Goal: Task Accomplishment & Management: Use online tool/utility

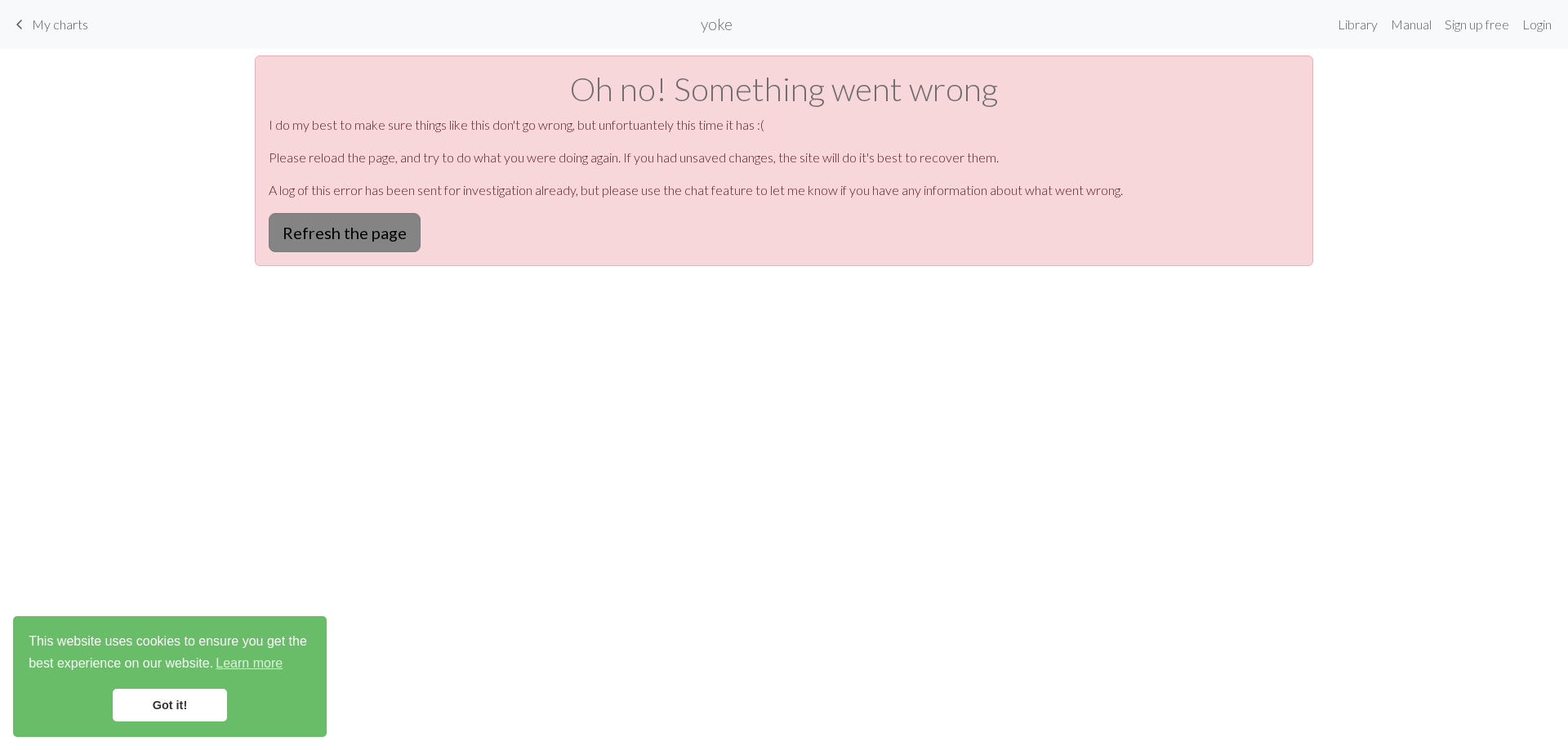
click at [319, 252] on button "Refresh the page" at bounding box center [344, 233] width 152 height 39
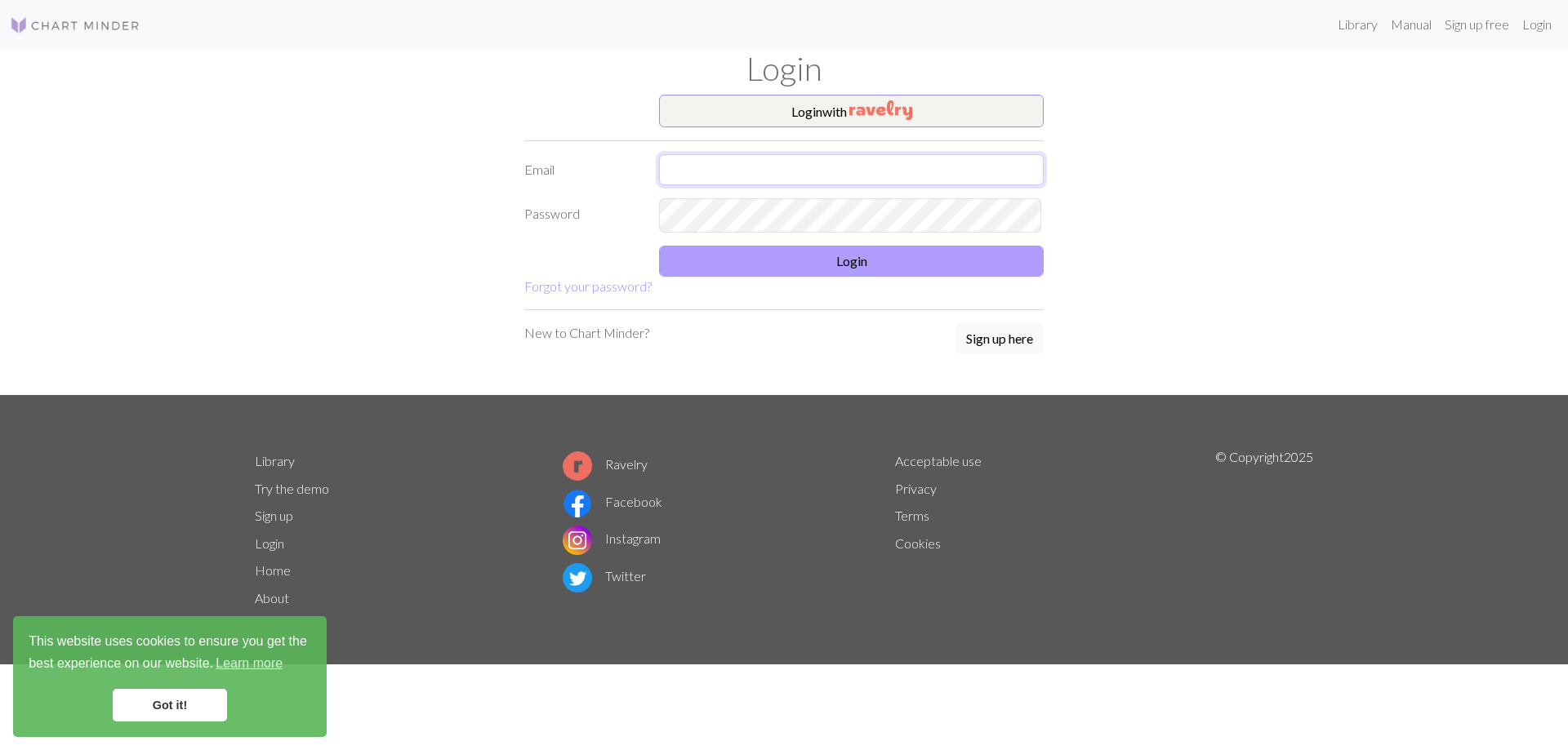
type input "[EMAIL_ADDRESS][DOMAIN_NAME]"
click at [966, 277] on button "Login" at bounding box center [851, 261] width 385 height 31
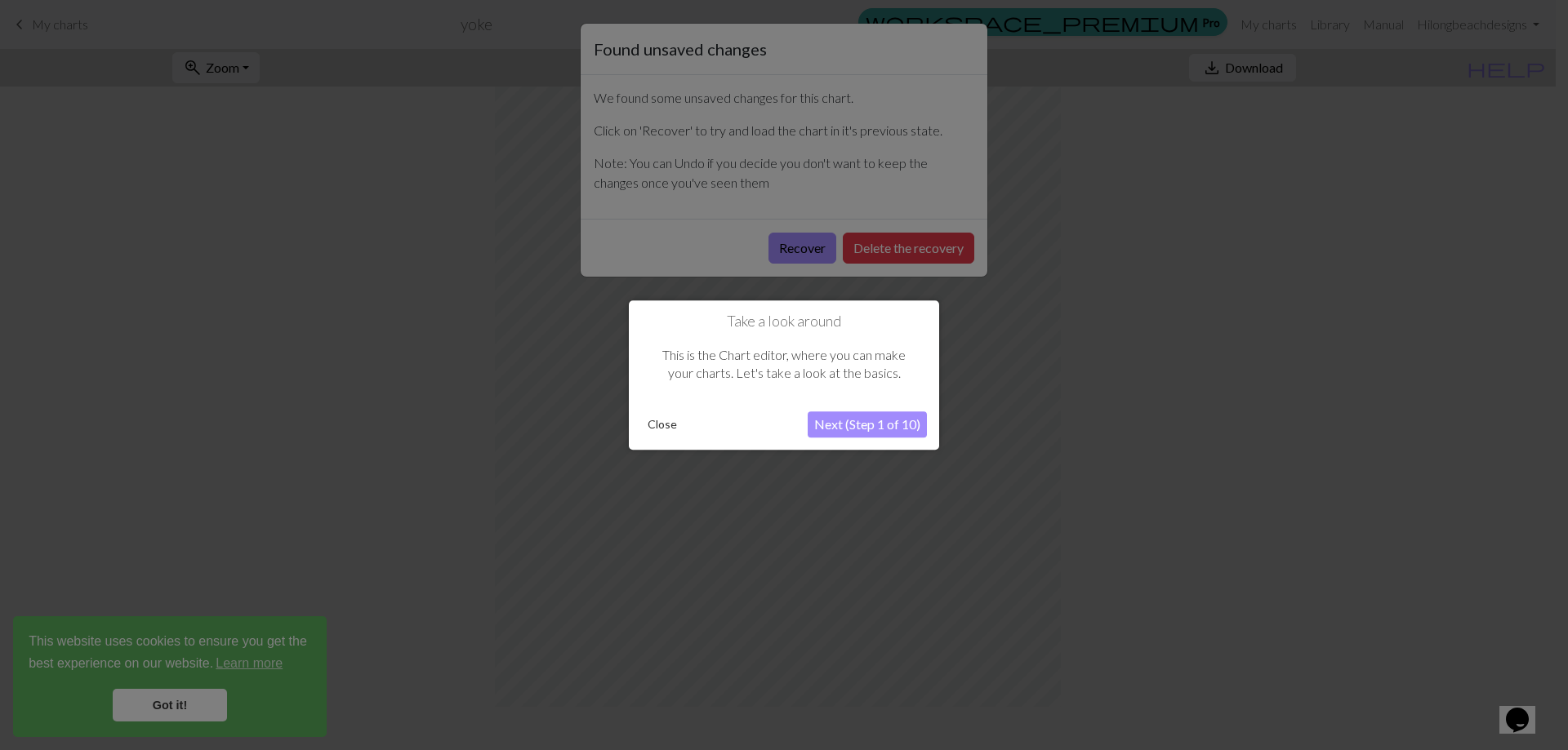
click at [661, 420] on button "Close" at bounding box center [663, 424] width 43 height 24
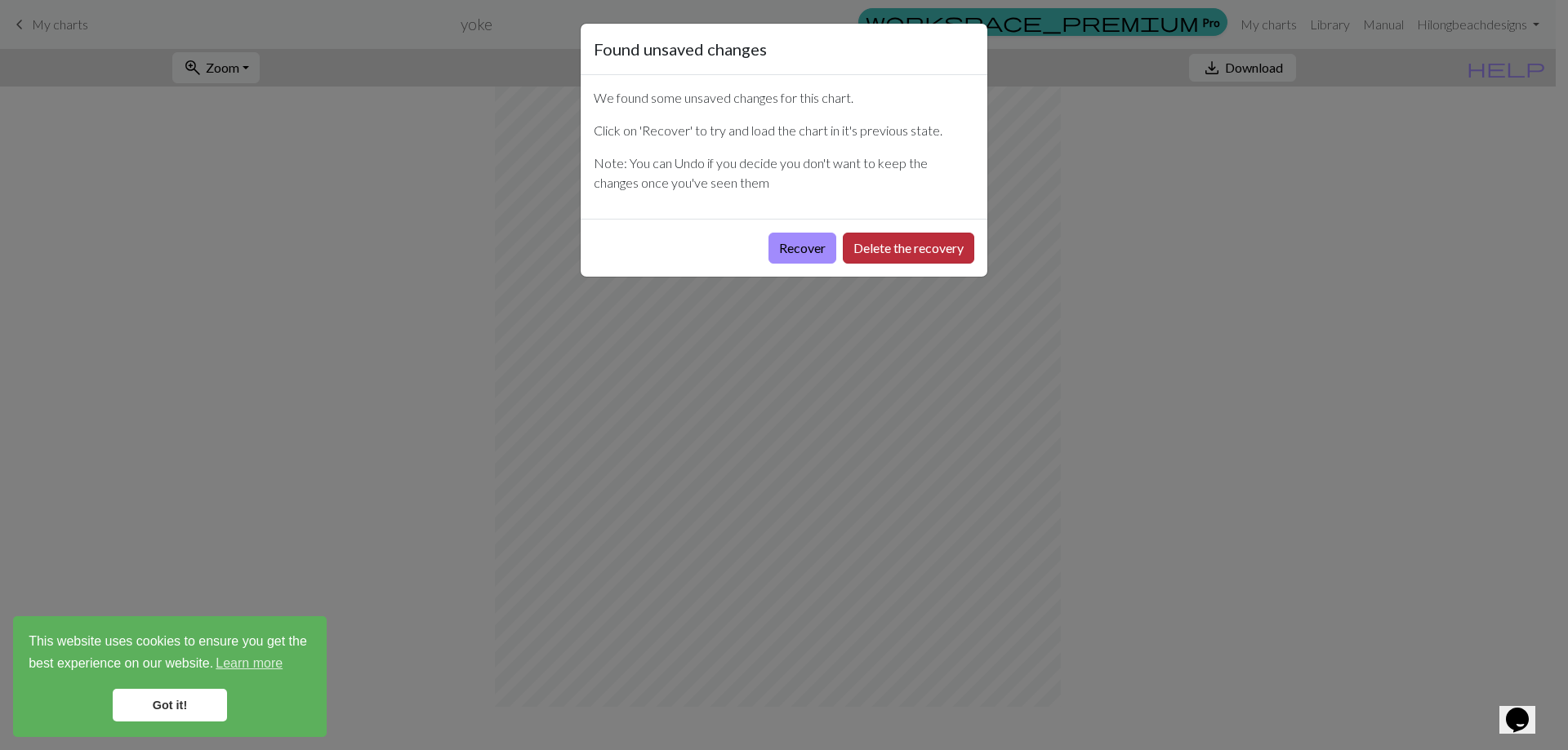
click at [872, 264] on button "Delete the recovery" at bounding box center [908, 248] width 131 height 31
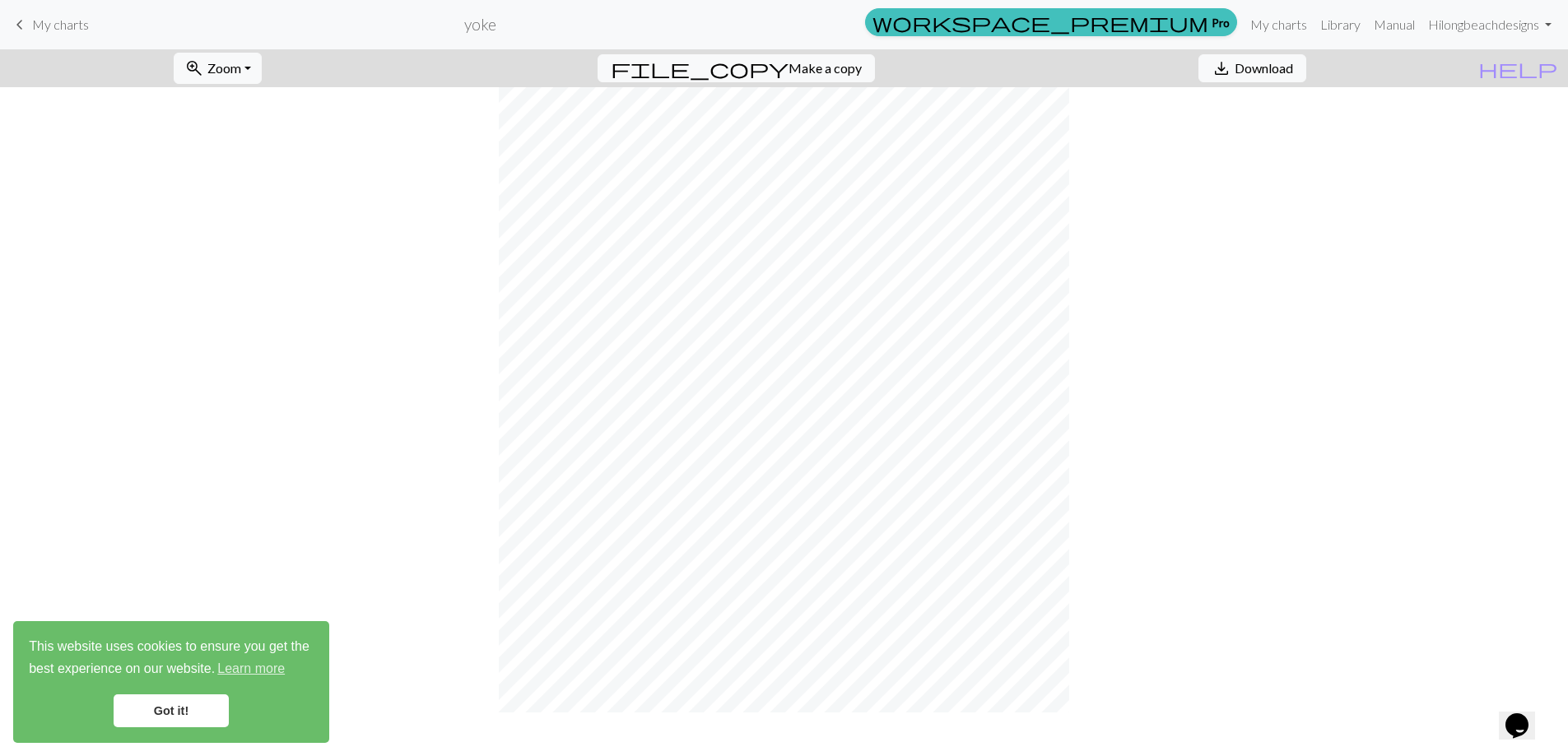
click at [73, 23] on span "My charts" at bounding box center [60, 24] width 56 height 16
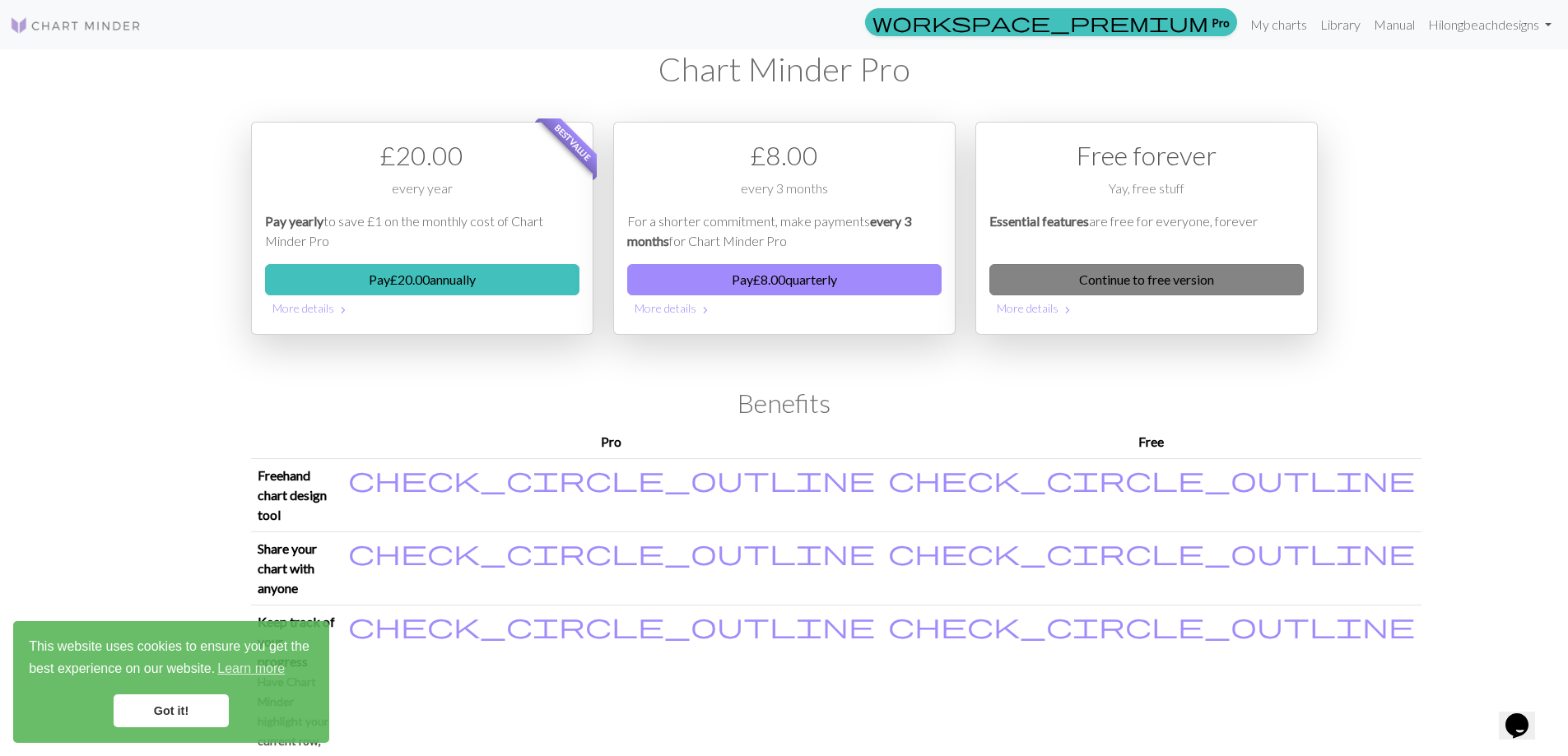
click at [1031, 295] on link "Continue to free version" at bounding box center [1146, 279] width 315 height 31
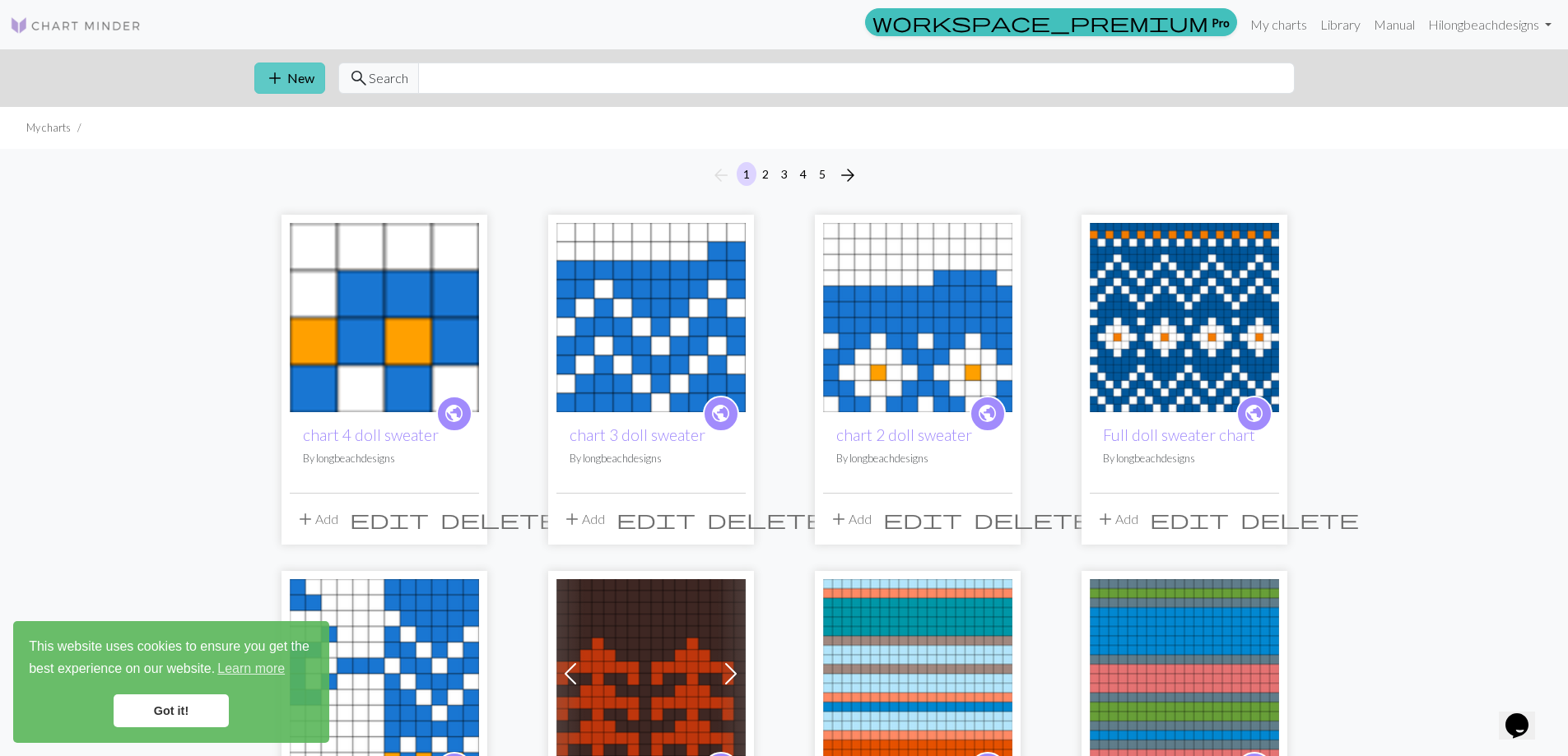
click at [305, 85] on button "add New" at bounding box center [289, 78] width 70 height 31
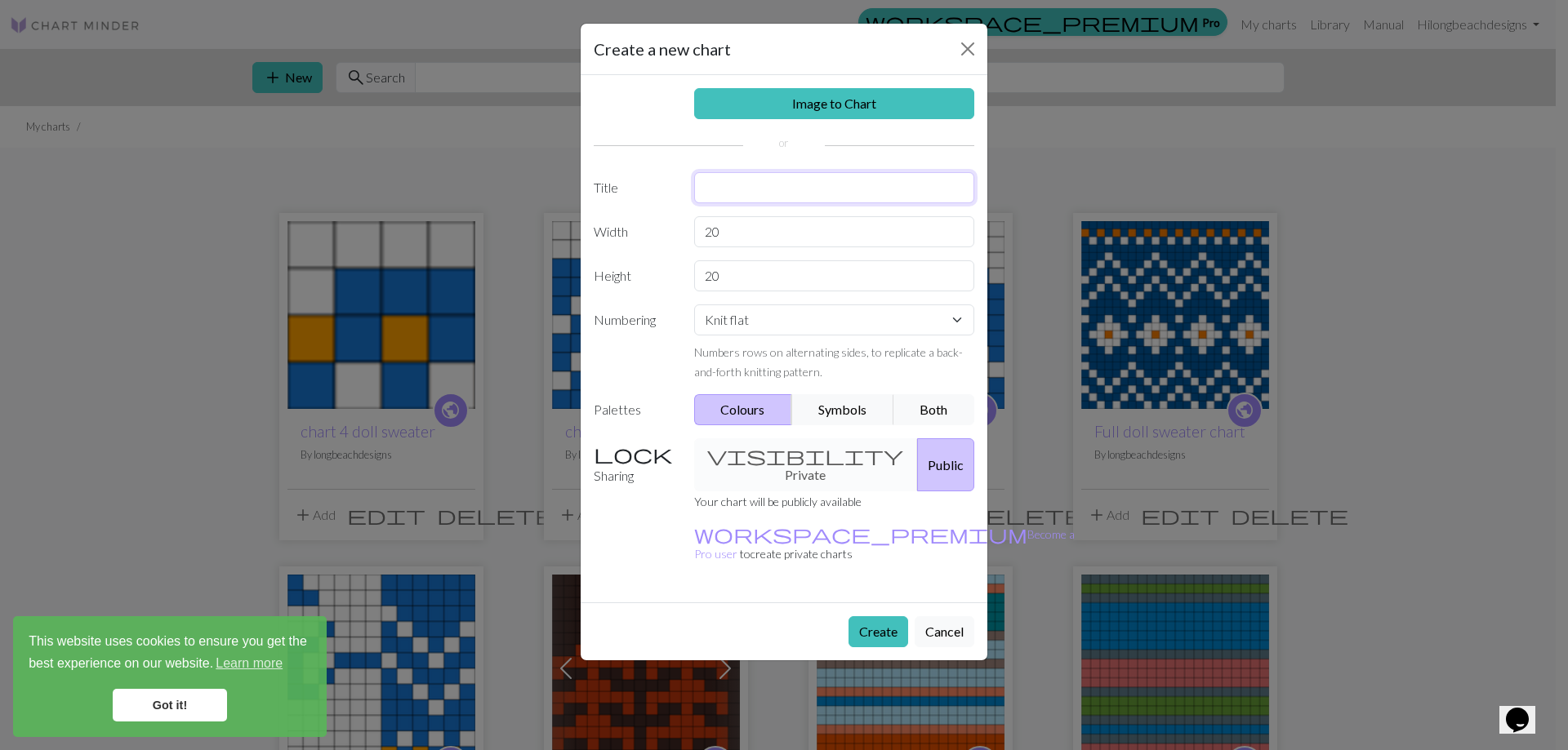
click at [760, 203] on input "text" at bounding box center [833, 187] width 281 height 31
type input "trees"
drag, startPoint x: 749, startPoint y: 263, endPoint x: 661, endPoint y: 243, distance: 90.2
click at [661, 243] on div "Width 20" at bounding box center [783, 231] width 400 height 31
type input "24"
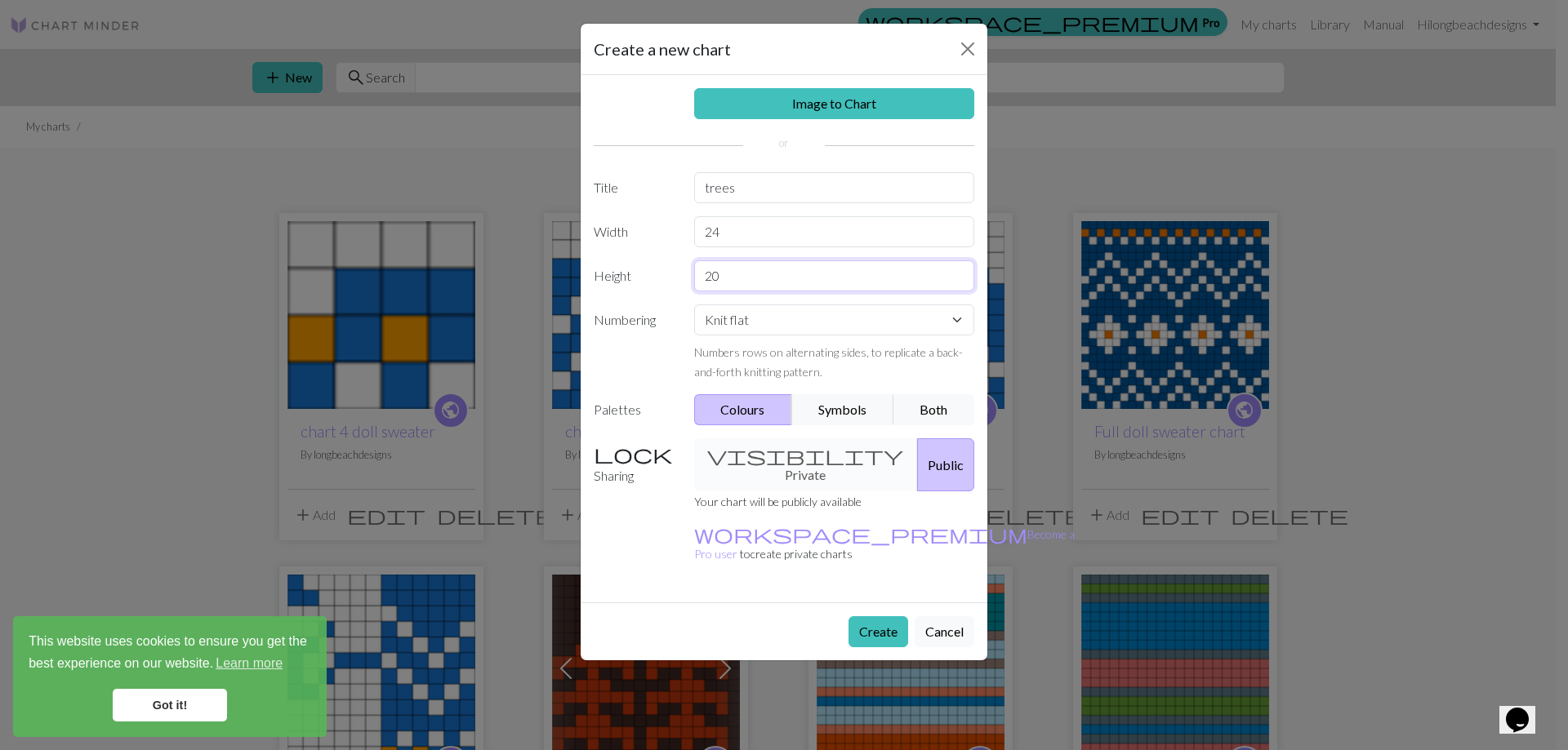
drag, startPoint x: 750, startPoint y: 300, endPoint x: 681, endPoint y: 302, distance: 69.0
click at [681, 292] on div "Height 20" at bounding box center [783, 275] width 400 height 31
type input "70"
click at [732, 335] on select "Knit flat Knit in the round Lace knitting Cross stitch" at bounding box center [833, 320] width 281 height 31
select select "round"
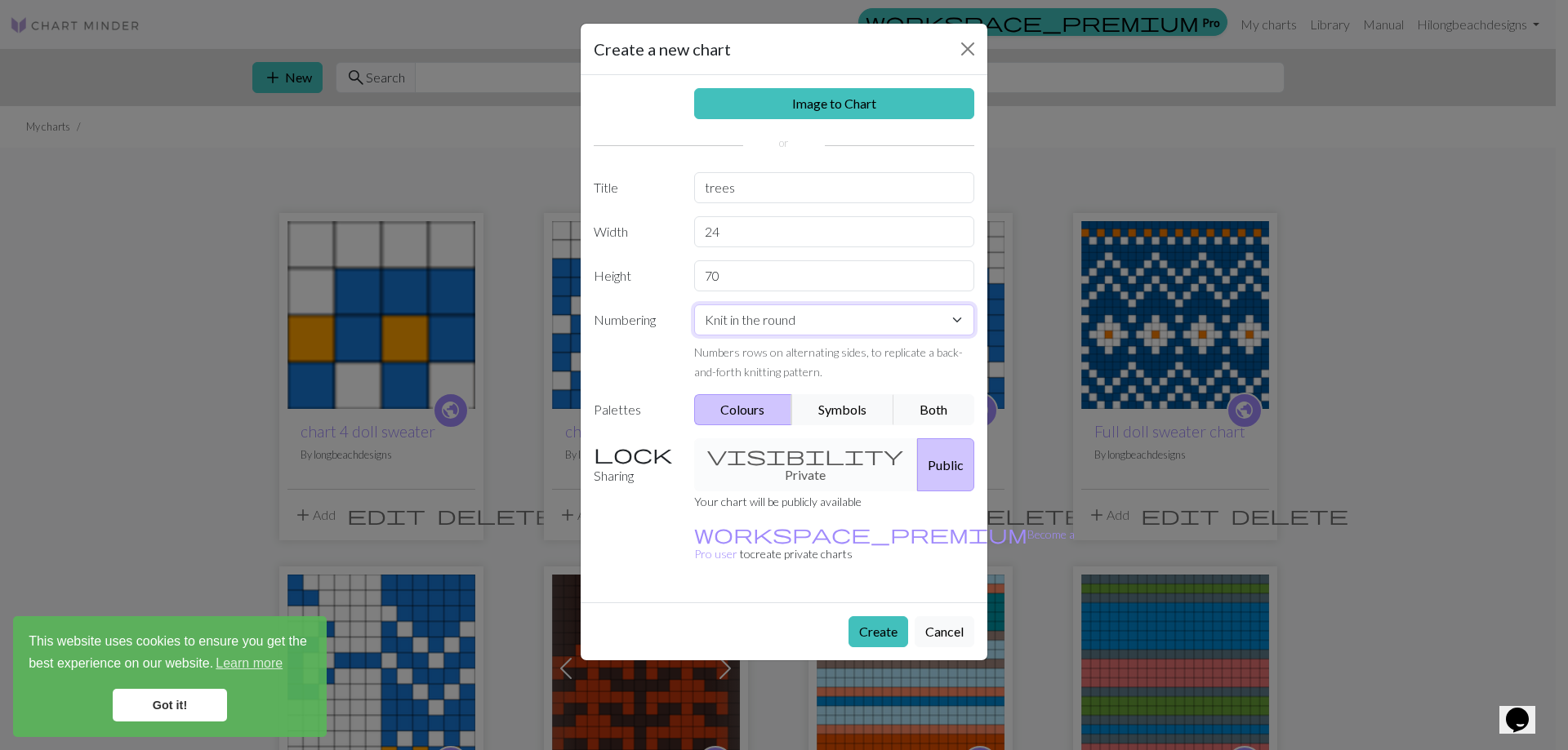
click at [695, 335] on select "Knit flat Knit in the round Lace knitting Cross stitch" at bounding box center [833, 320] width 281 height 31
click at [858, 648] on button "Create" at bounding box center [878, 631] width 60 height 31
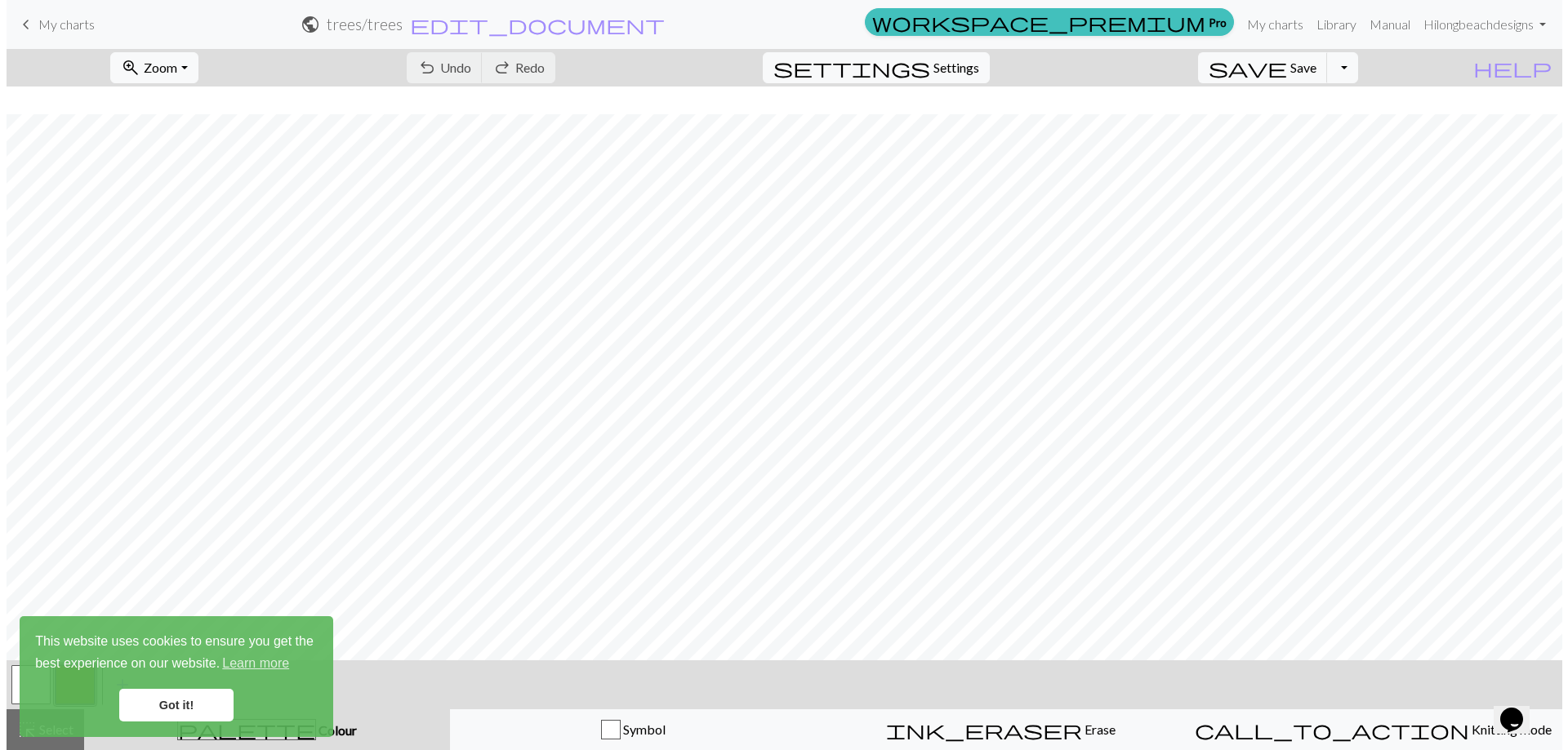
scroll to position [658, 0]
click at [184, 712] on link "Got it!" at bounding box center [170, 704] width 115 height 33
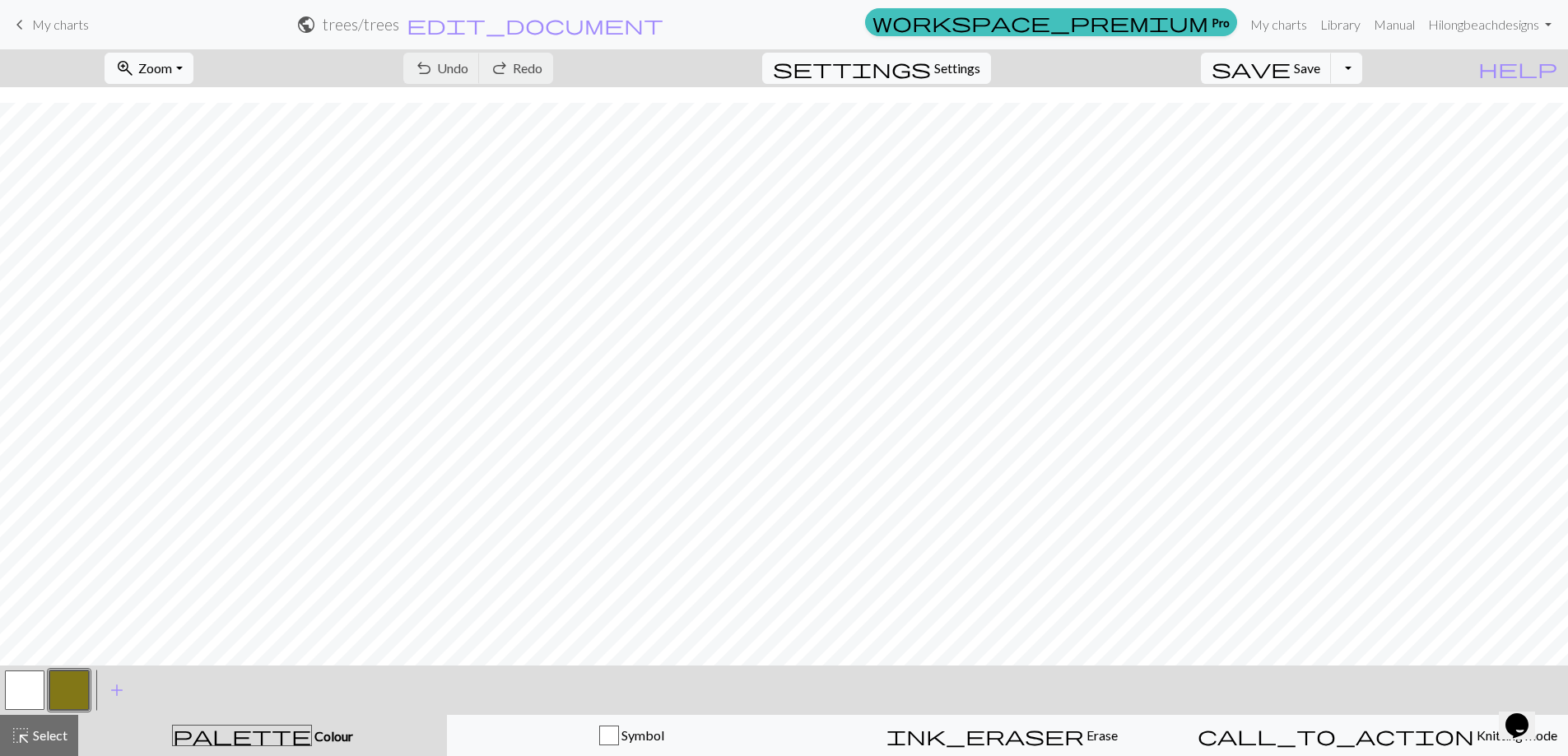
click at [80, 687] on button "button" at bounding box center [70, 690] width 39 height 39
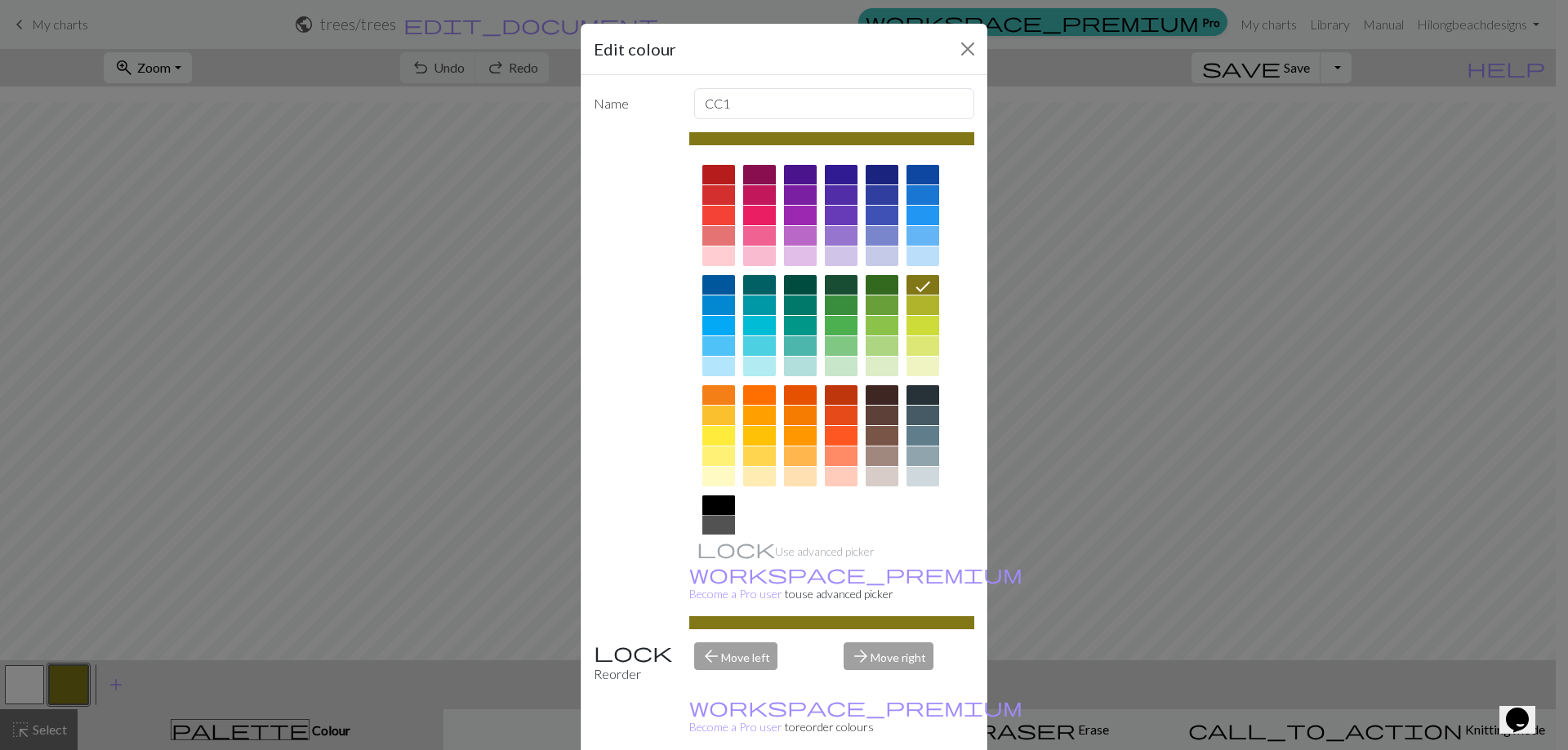
click at [702, 515] on div at bounding box center [718, 505] width 33 height 20
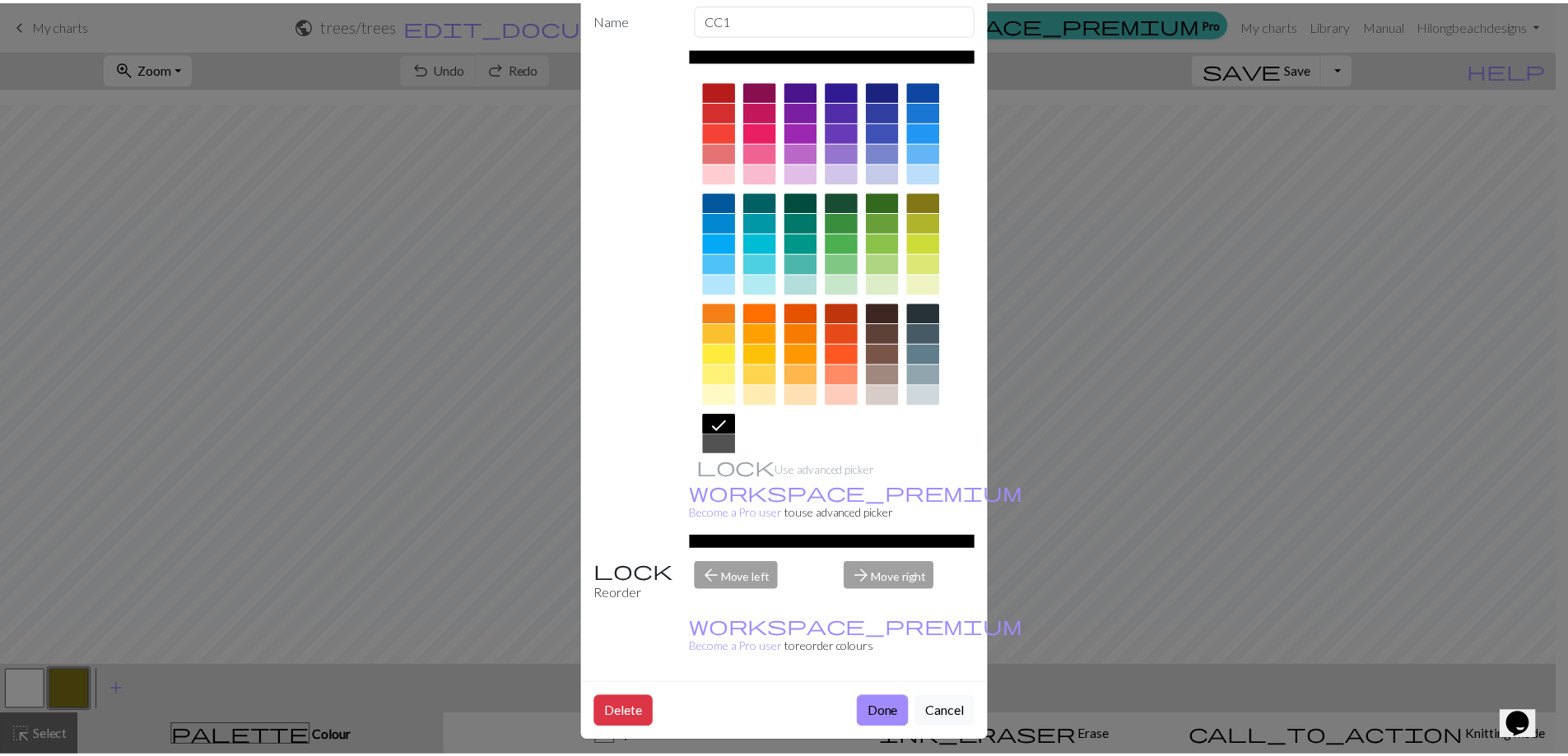
scroll to position [86, 0]
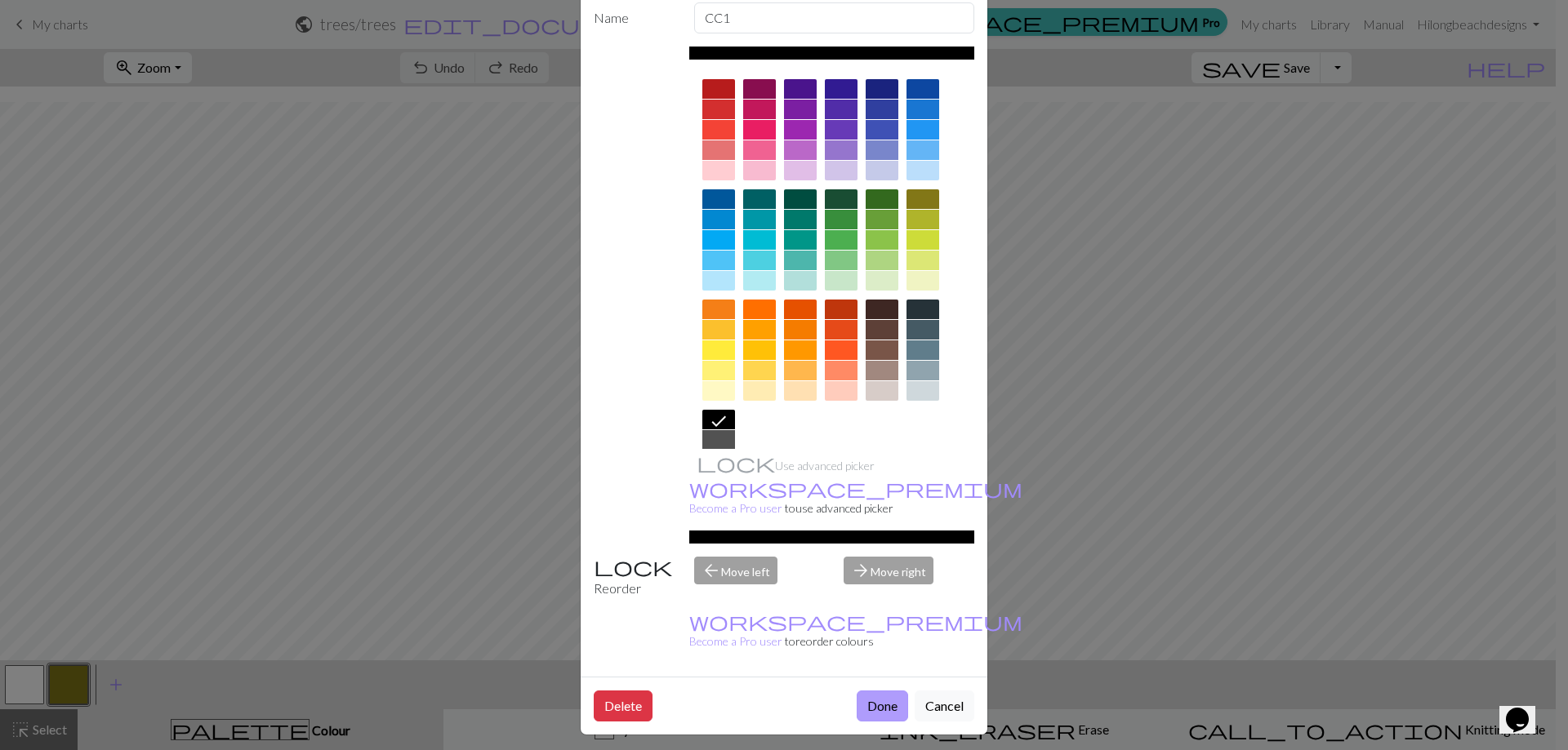
click at [874, 690] on button "Done" at bounding box center [882, 705] width 51 height 31
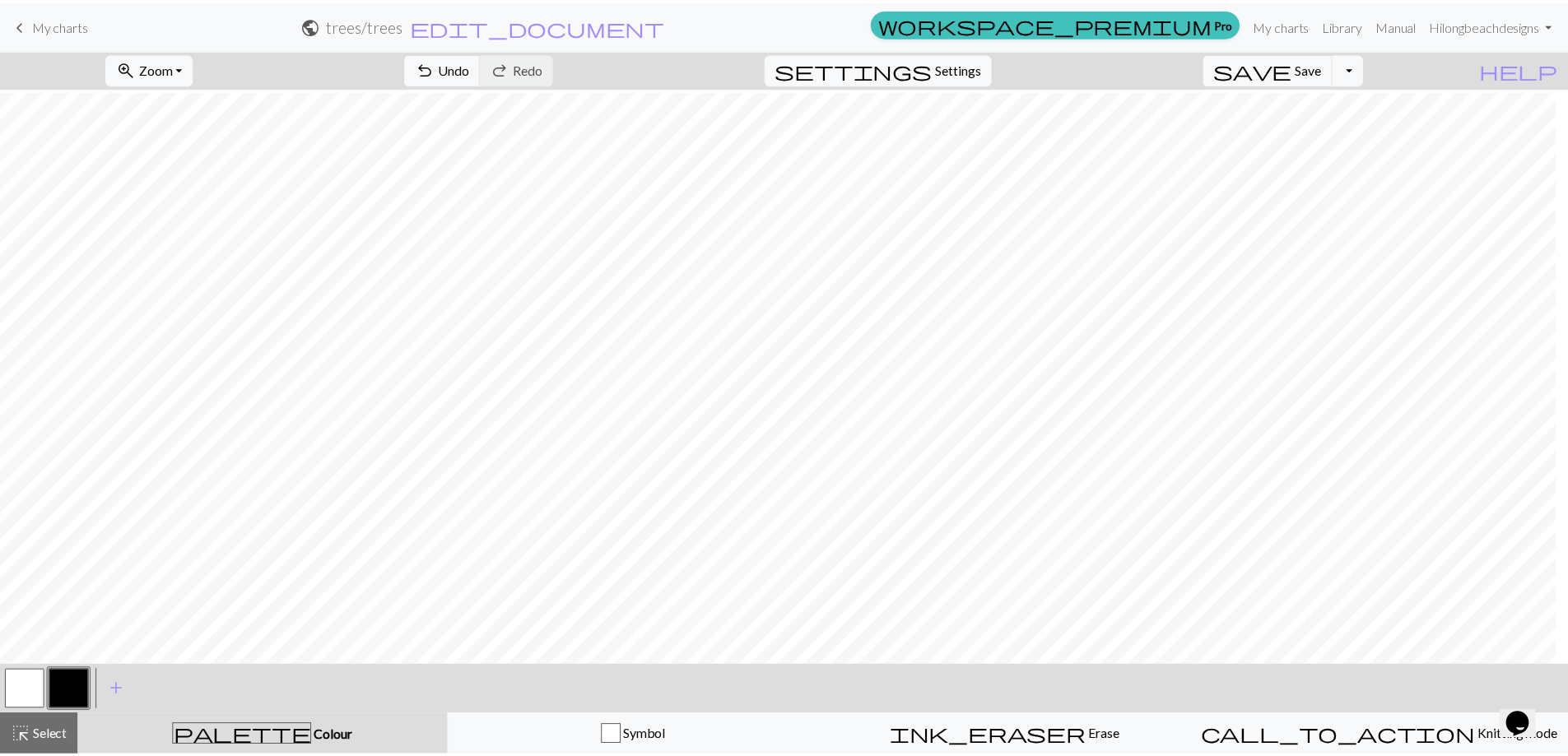
scroll to position [651, 0]
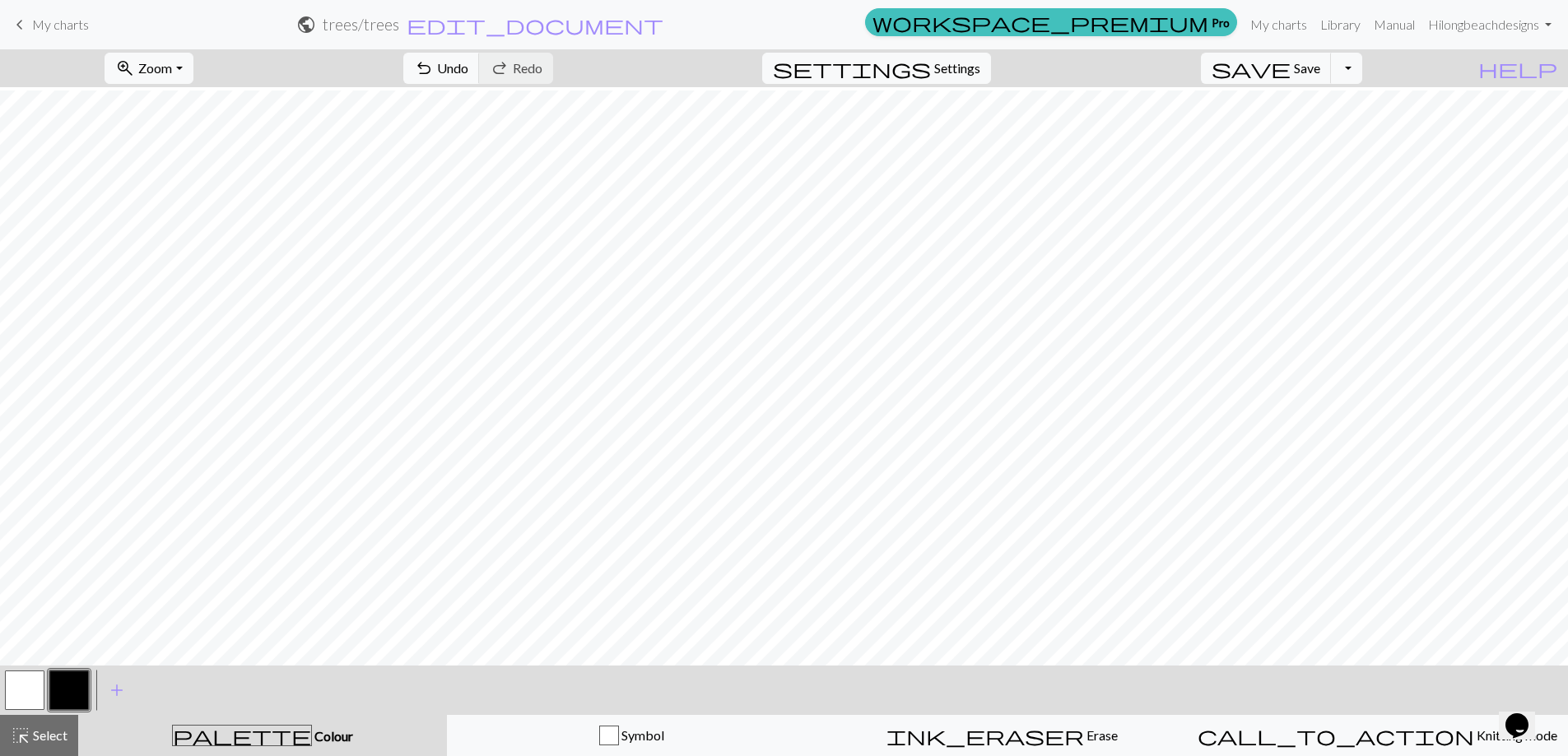
click at [20, 694] on button "button" at bounding box center [24, 690] width 39 height 39
click at [68, 698] on button "button" at bounding box center [70, 690] width 39 height 39
click at [23, 691] on button "button" at bounding box center [24, 690] width 39 height 39
click at [69, 692] on button "button" at bounding box center [70, 690] width 39 height 39
click at [21, 698] on button "button" at bounding box center [24, 690] width 39 height 39
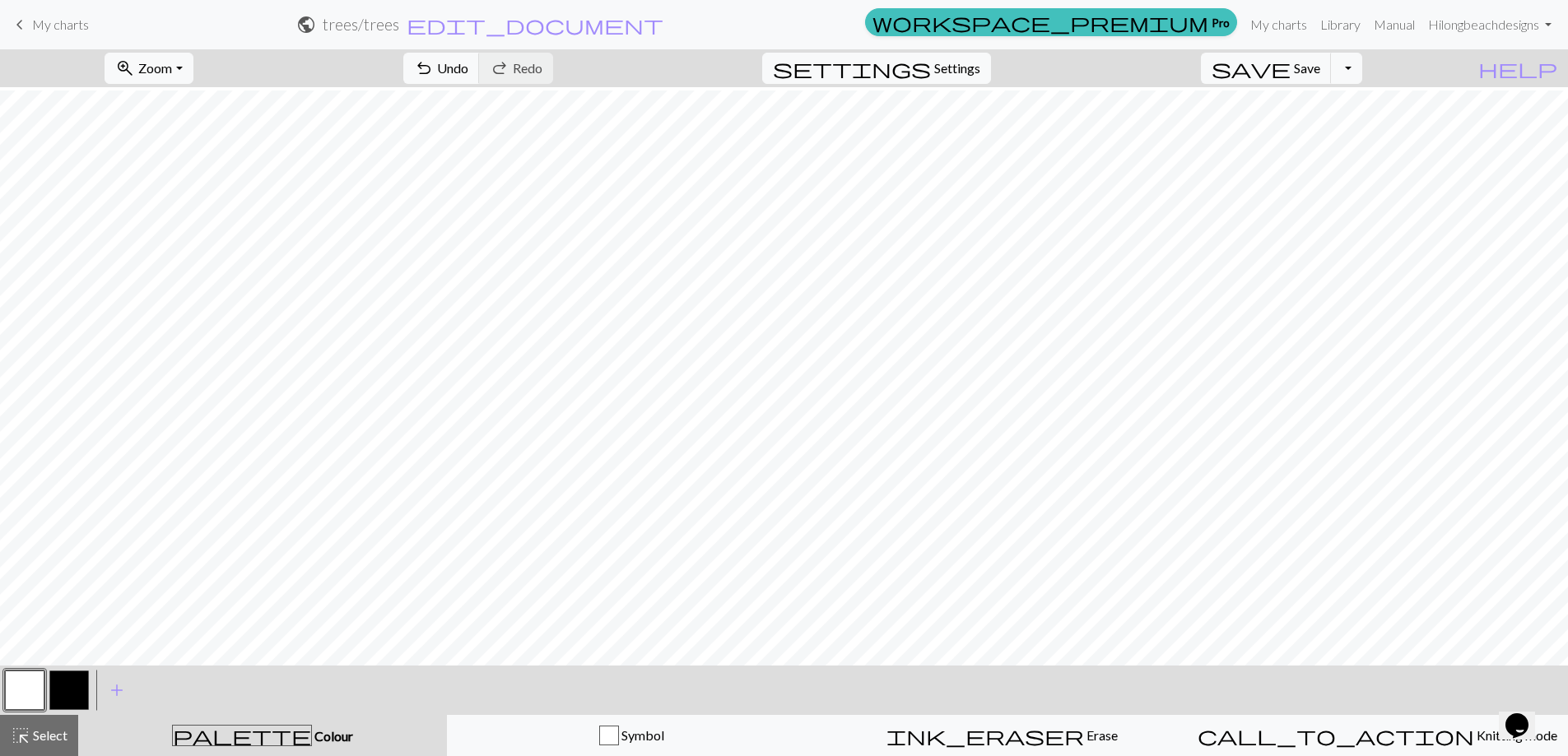
click at [68, 691] on button "button" at bounding box center [70, 690] width 39 height 39
click at [23, 679] on button "button" at bounding box center [24, 690] width 39 height 39
click at [76, 687] on button "button" at bounding box center [70, 690] width 39 height 39
click at [24, 685] on button "button" at bounding box center [24, 690] width 39 height 39
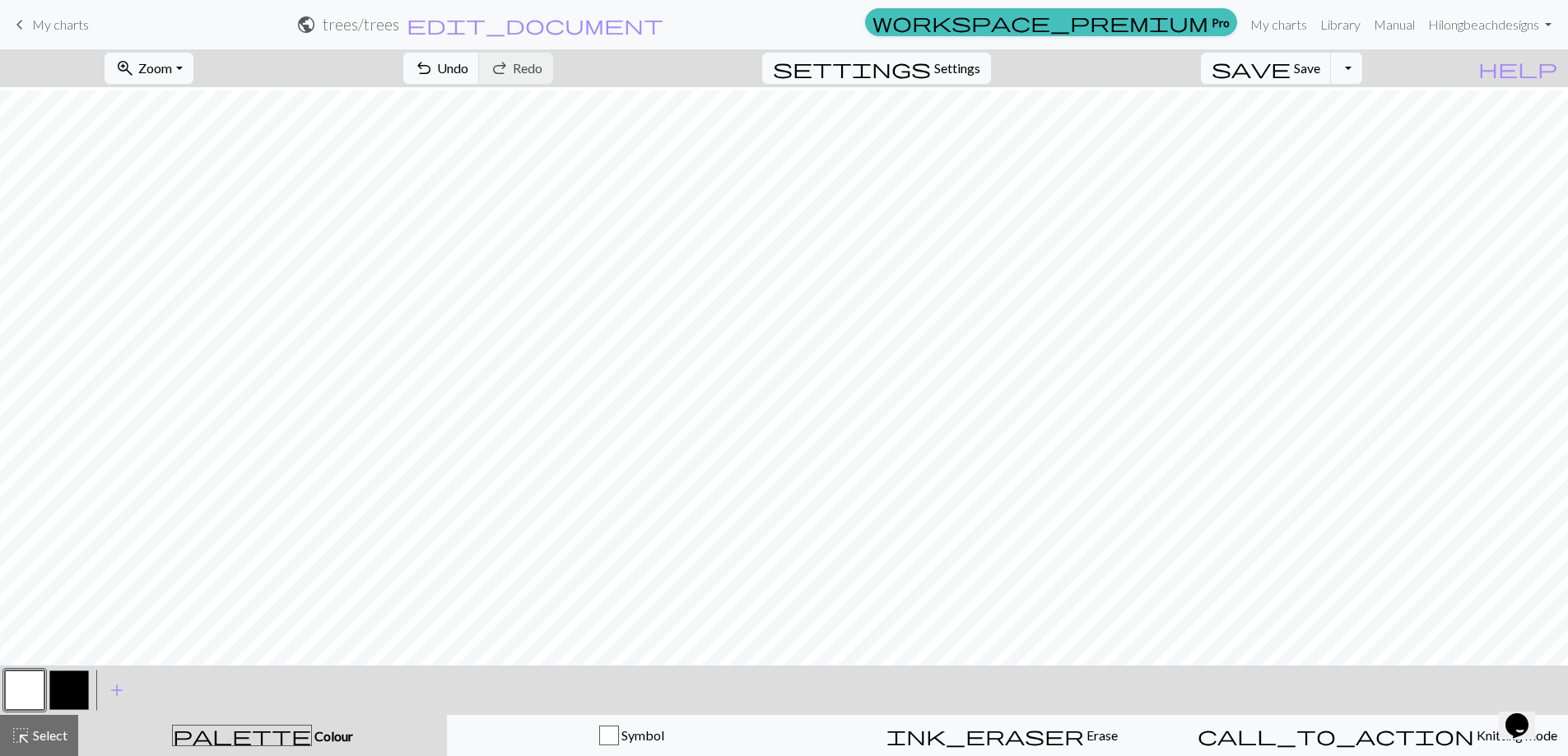
click at [74, 693] on button "button" at bounding box center [70, 690] width 39 height 39
click at [22, 672] on button "button" at bounding box center [24, 690] width 39 height 39
click at [70, 682] on button "button" at bounding box center [70, 690] width 39 height 39
click at [28, 672] on button "button" at bounding box center [24, 690] width 39 height 39
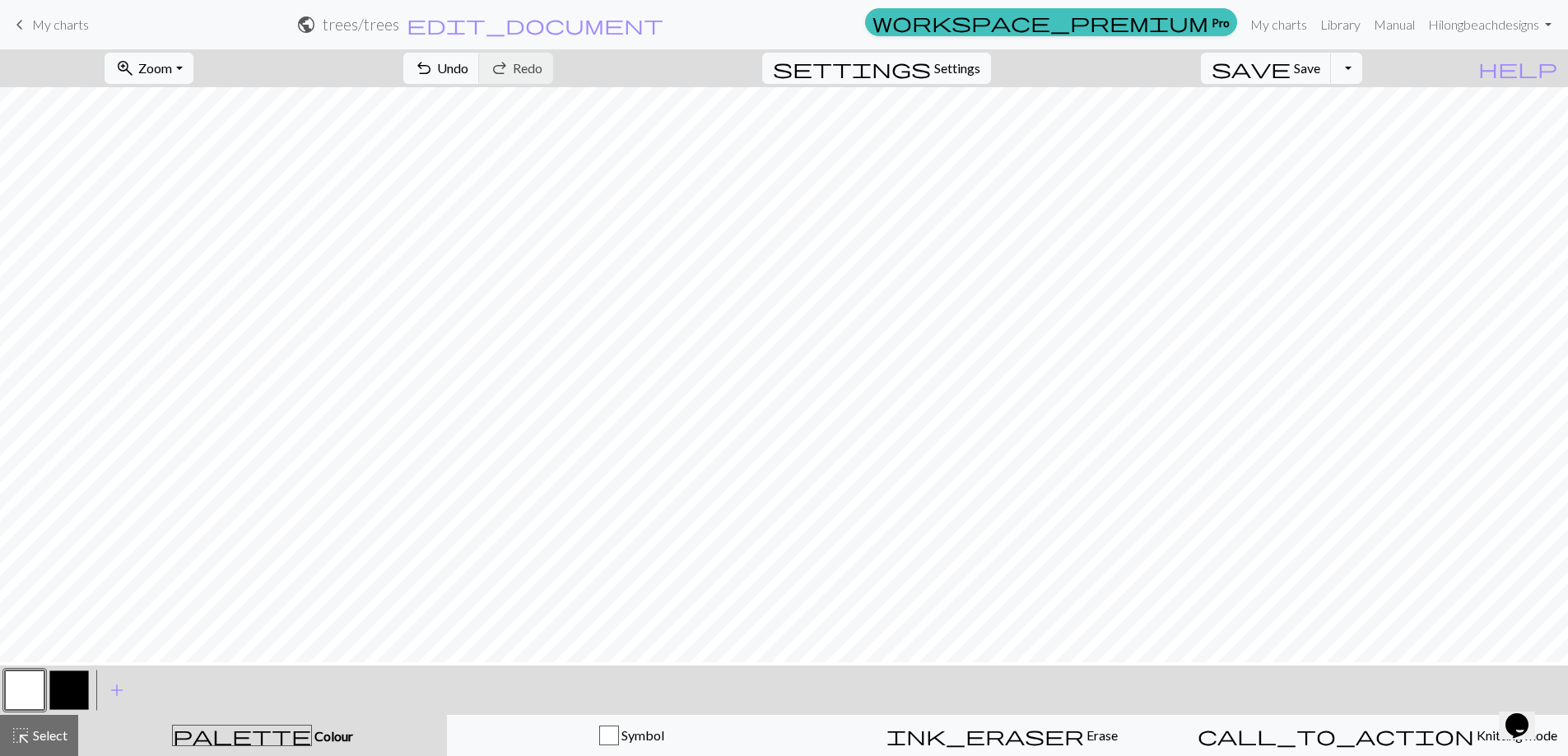
click at [21, 679] on button "button" at bounding box center [24, 690] width 39 height 39
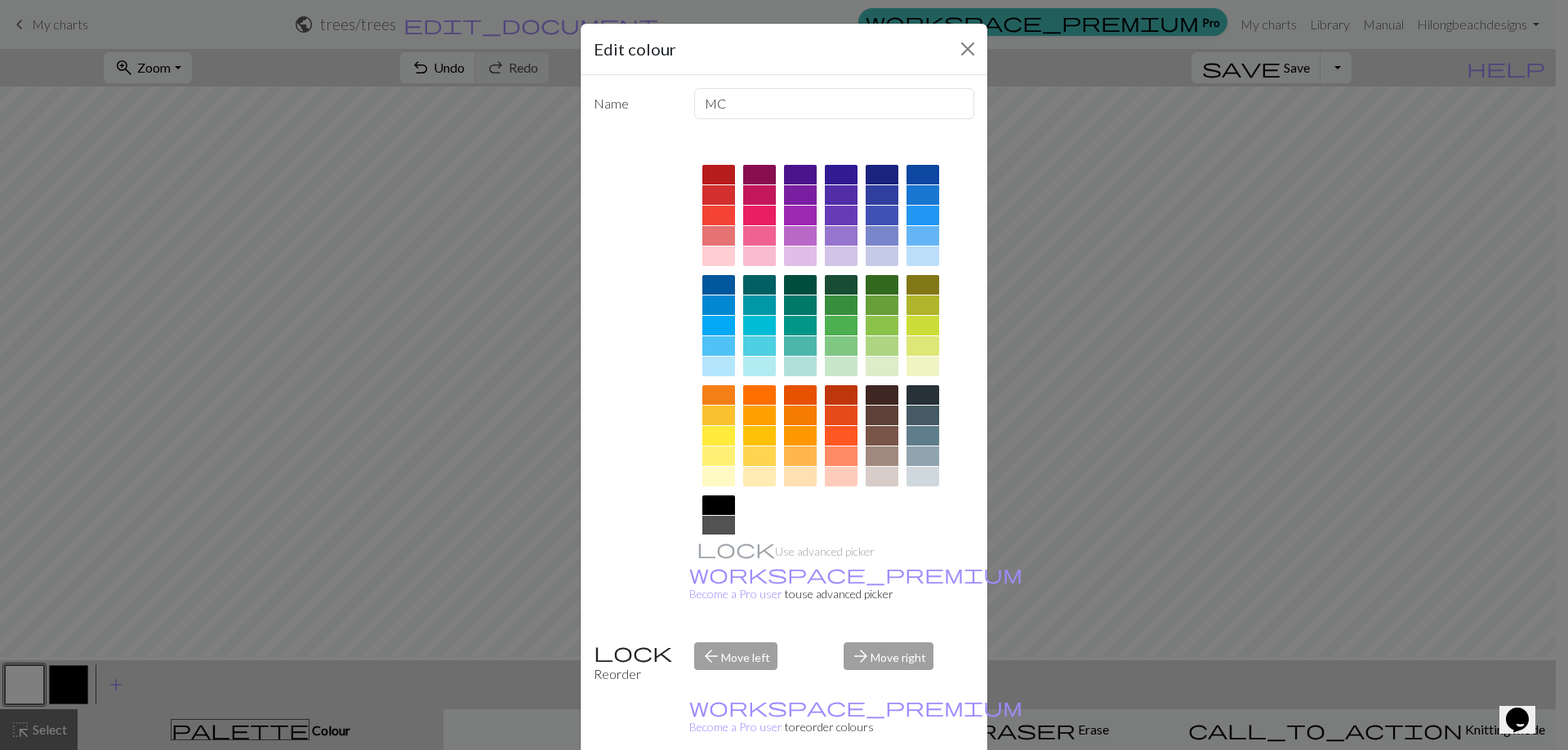
click at [1259, 327] on div "Edit colour Name MC Use advanced picker workspace_premium Become a Pro user to …" at bounding box center [784, 375] width 1568 height 750
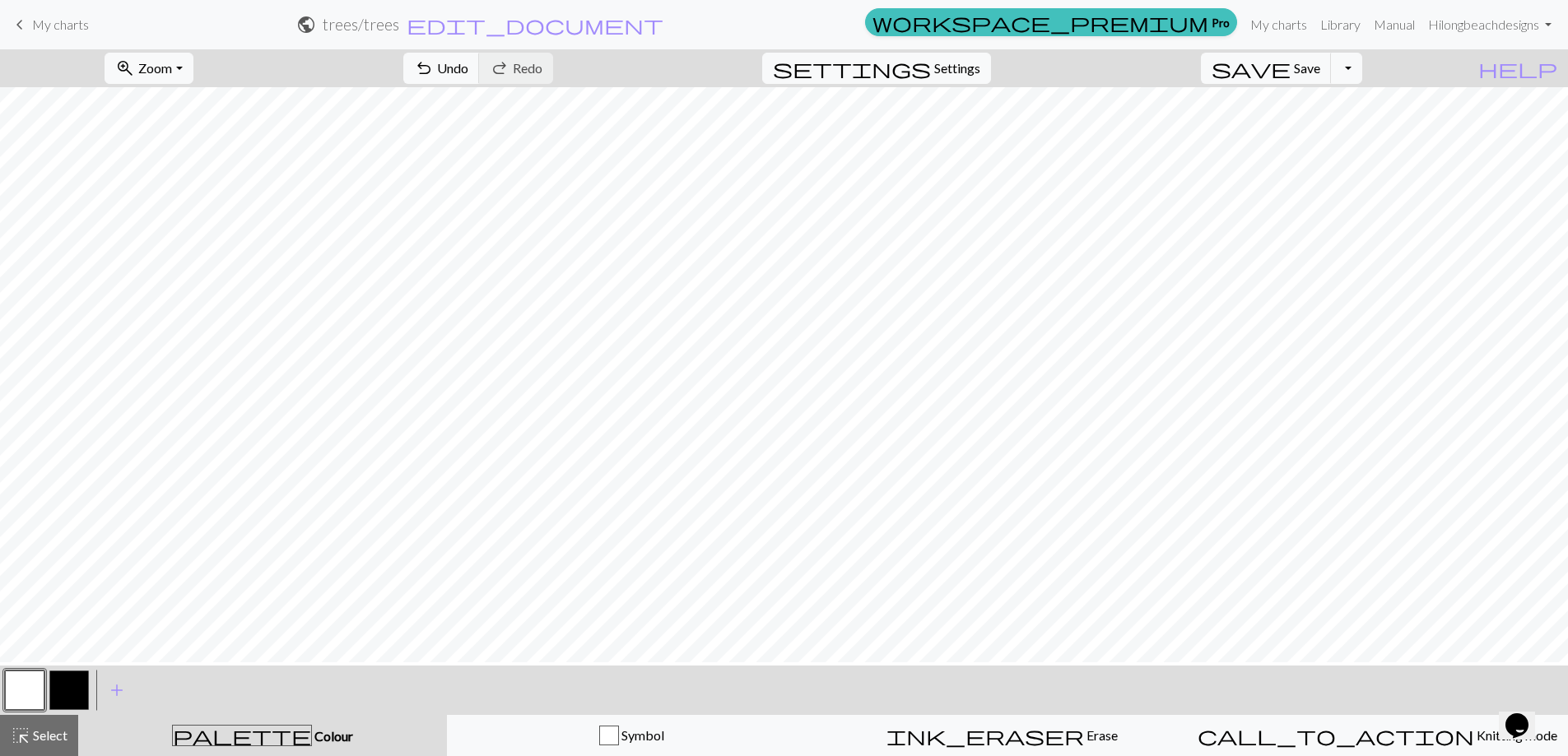
click at [56, 679] on button "button" at bounding box center [70, 690] width 39 height 39
click at [1, 694] on div "< > add Add a colour" at bounding box center [784, 690] width 1568 height 50
click at [18, 686] on button "button" at bounding box center [24, 690] width 39 height 39
click at [74, 686] on button "button" at bounding box center [70, 690] width 39 height 39
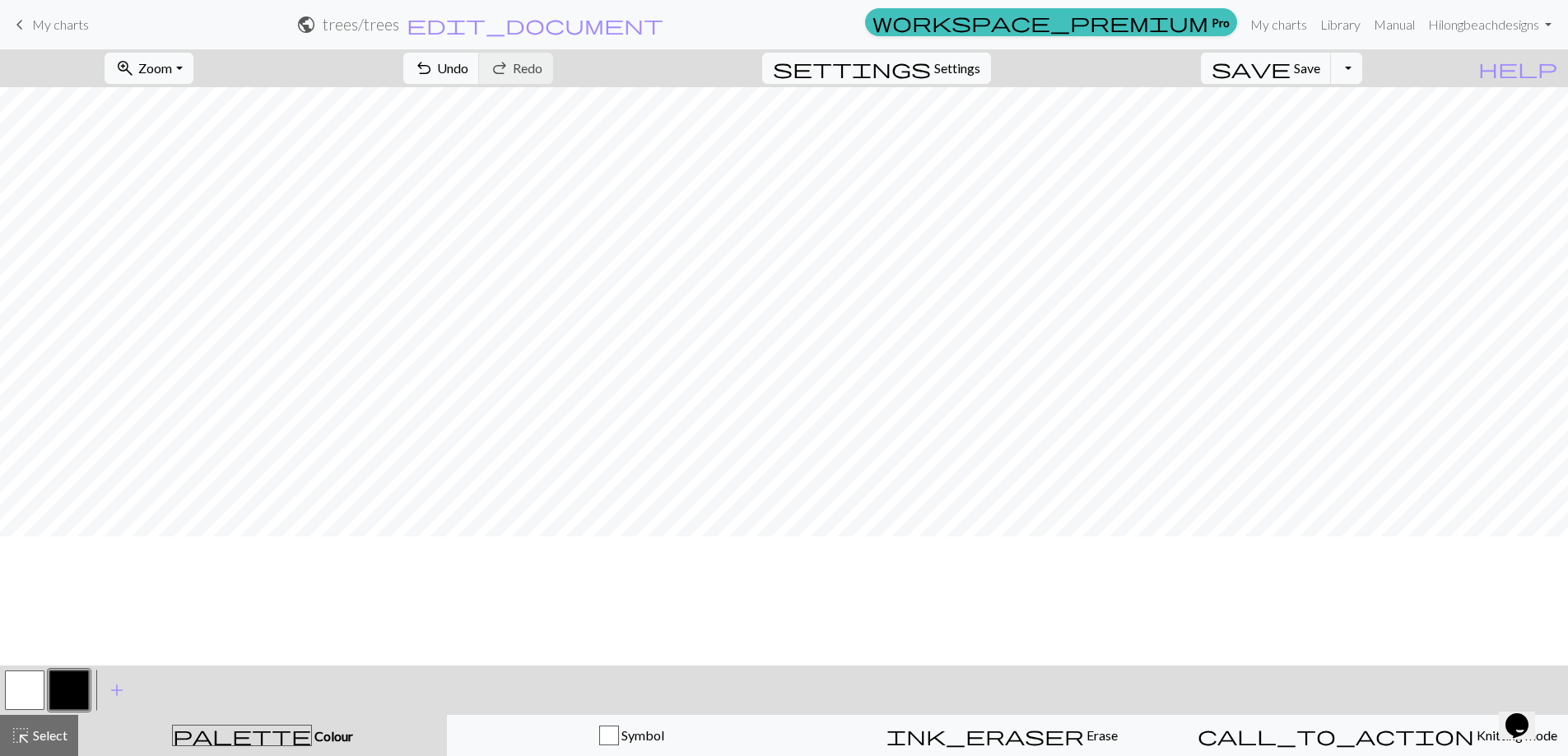
scroll to position [404, 0]
click at [17, 682] on button "button" at bounding box center [24, 690] width 39 height 39
click at [57, 697] on button "button" at bounding box center [70, 690] width 39 height 39
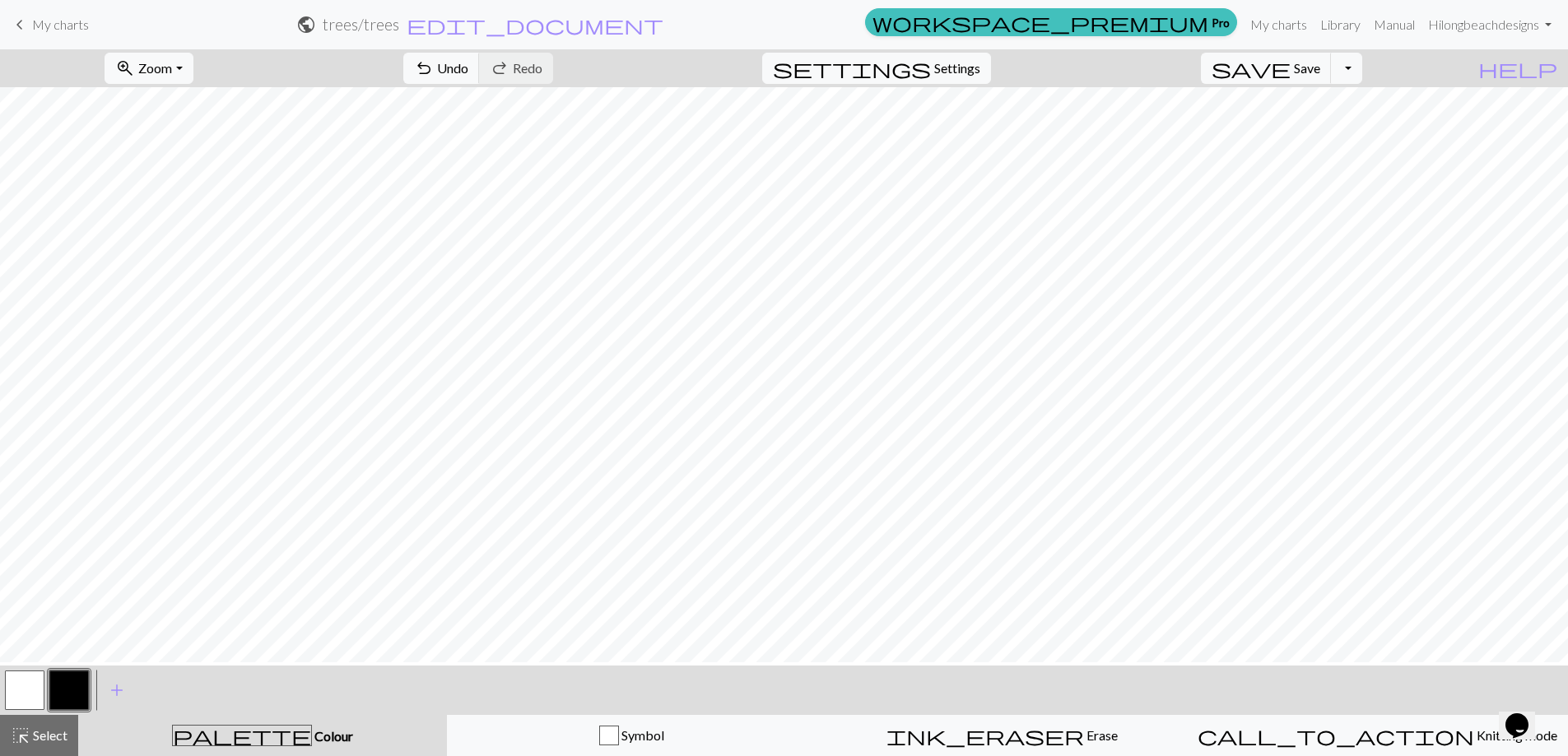
click at [23, 688] on button "button" at bounding box center [24, 690] width 39 height 39
click at [57, 679] on button "button" at bounding box center [70, 690] width 39 height 39
drag, startPoint x: 25, startPoint y: 682, endPoint x: 60, endPoint y: 666, distance: 38.5
click at [25, 681] on button "button" at bounding box center [24, 690] width 39 height 39
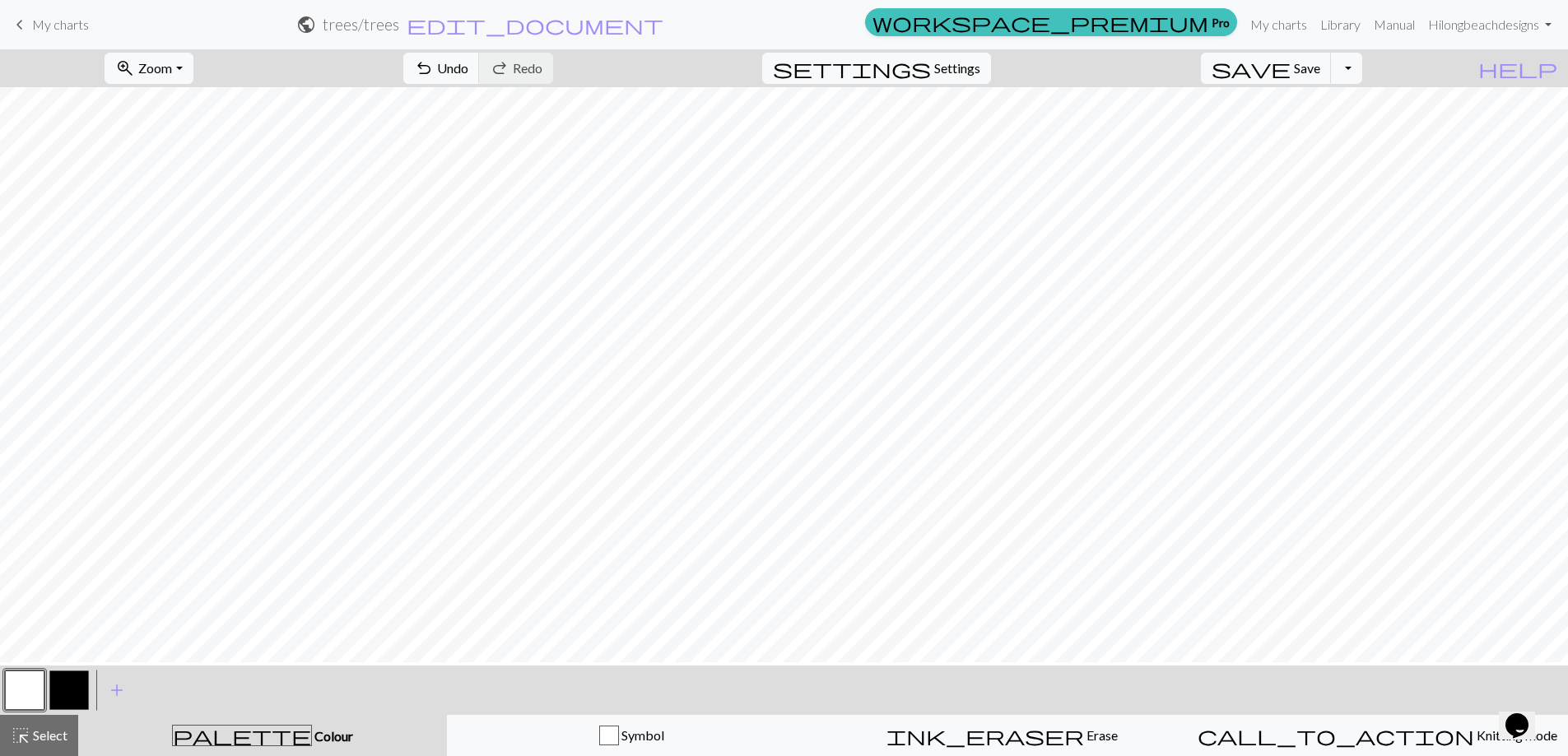
drag, startPoint x: 55, startPoint y: 680, endPoint x: 72, endPoint y: 682, distance: 17.1
click at [56, 682] on button "button" at bounding box center [70, 690] width 39 height 39
click at [1320, 71] on span "Save" at bounding box center [1307, 68] width 26 height 16
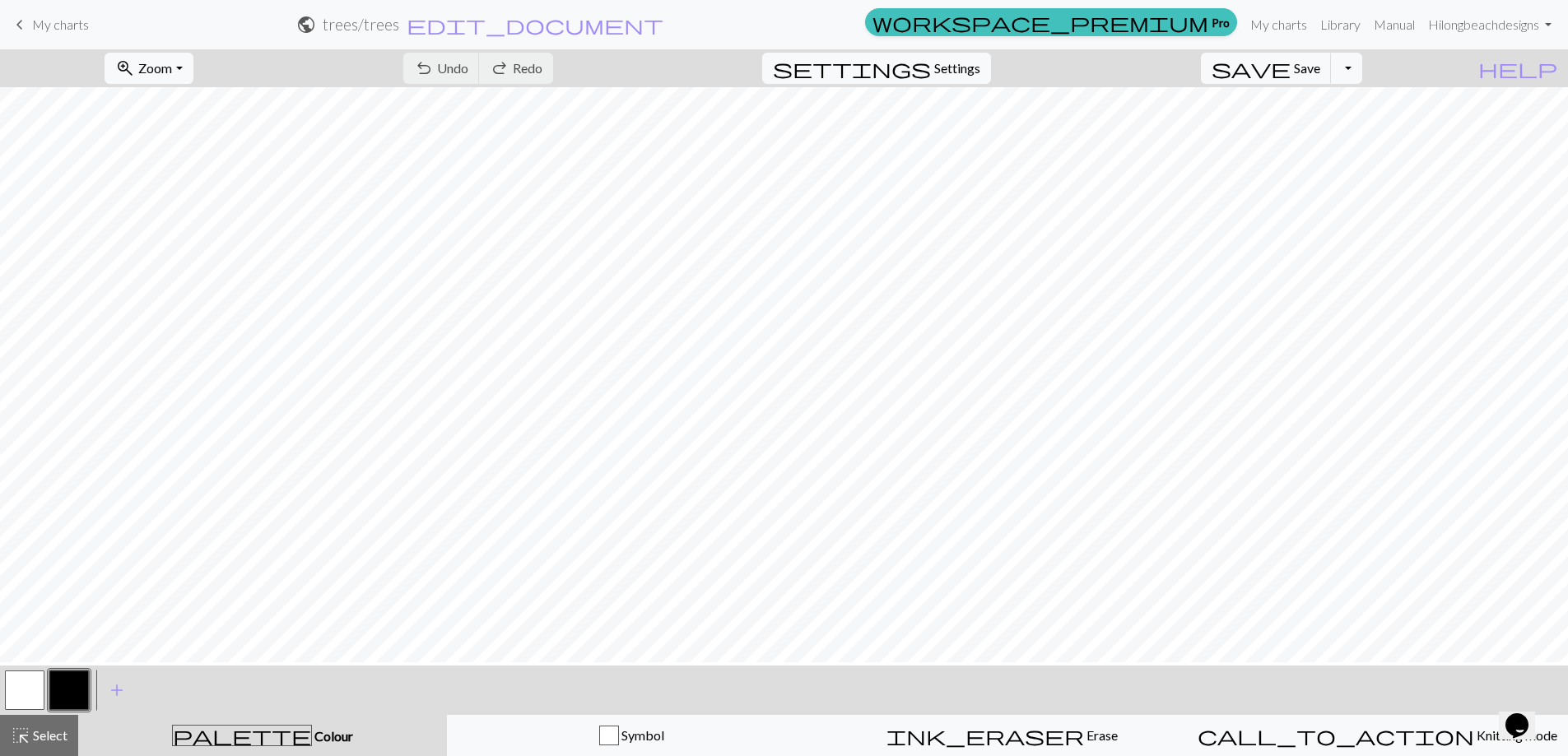
click at [23, 696] on button "button" at bounding box center [24, 690] width 39 height 39
click at [1320, 74] on span "Save" at bounding box center [1307, 68] width 26 height 16
click at [1372, 65] on div "Chart saved" at bounding box center [784, 32] width 1568 height 65
click at [1362, 78] on button "Toggle Dropdown" at bounding box center [1345, 68] width 31 height 31
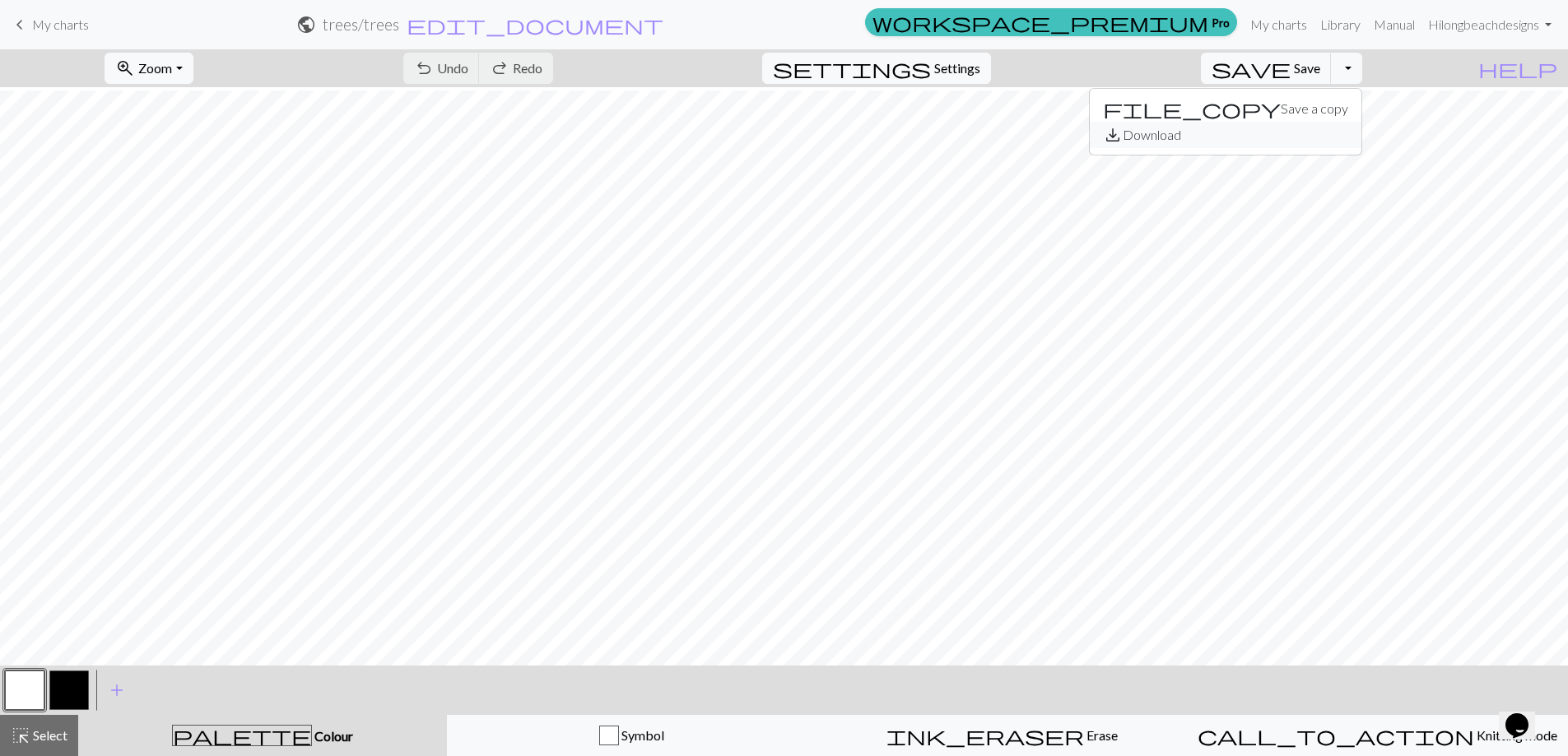
click at [1327, 147] on button "save_alt Download" at bounding box center [1225, 135] width 272 height 26
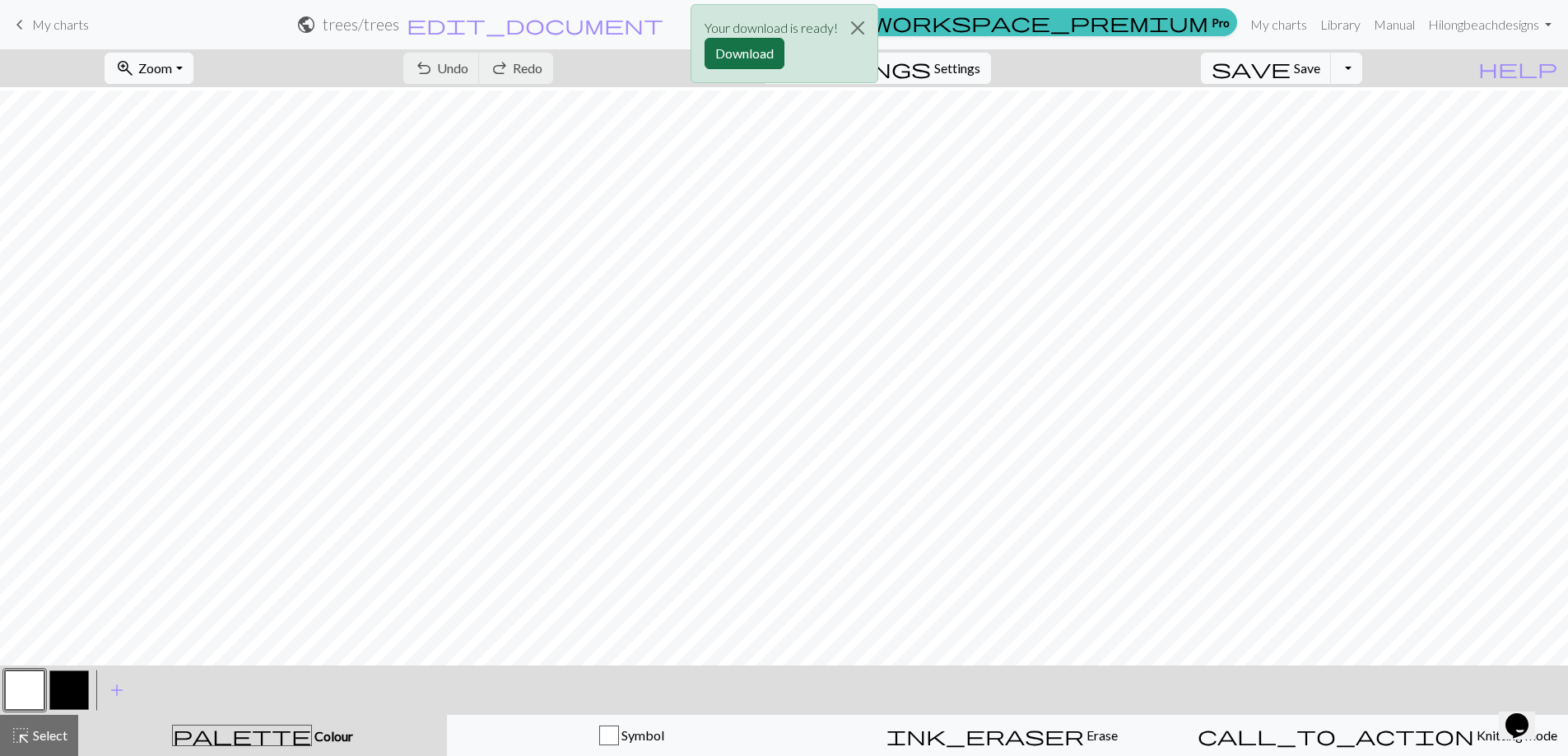
click at [756, 61] on button "Download" at bounding box center [744, 53] width 80 height 31
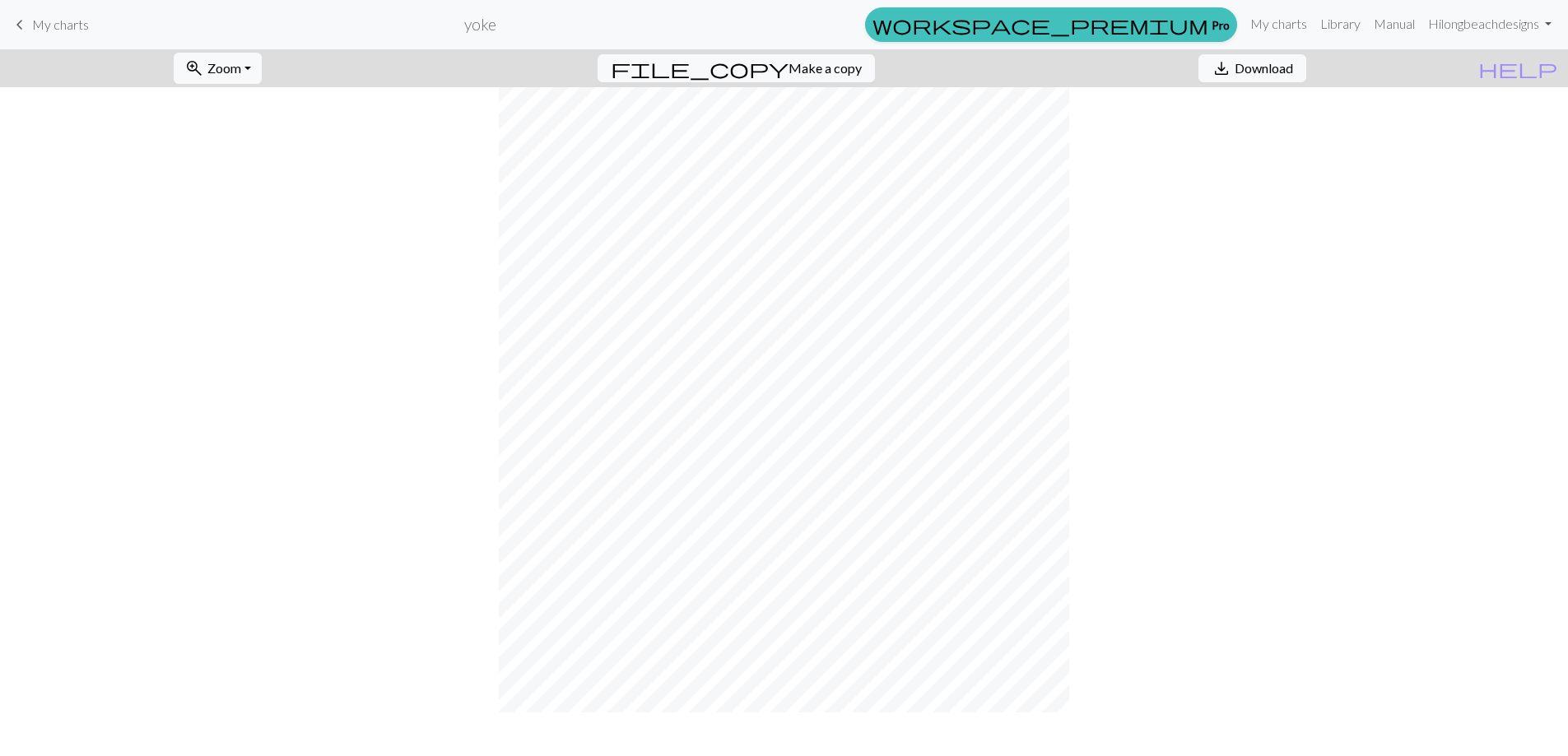
click at [70, 30] on span "My charts" at bounding box center [60, 24] width 56 height 16
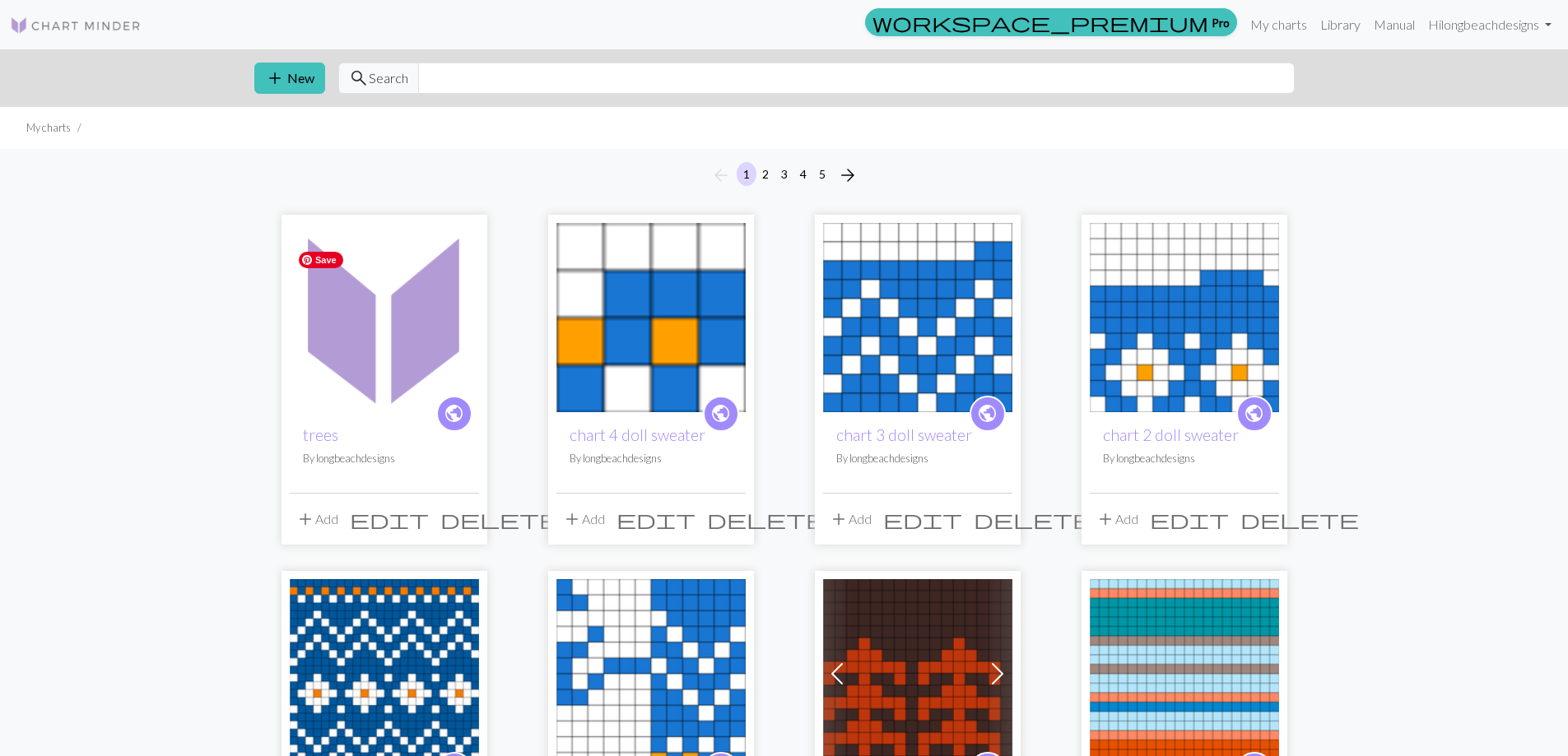
click at [367, 412] on img at bounding box center [383, 316] width 189 height 189
click at [368, 412] on img at bounding box center [383, 316] width 189 height 189
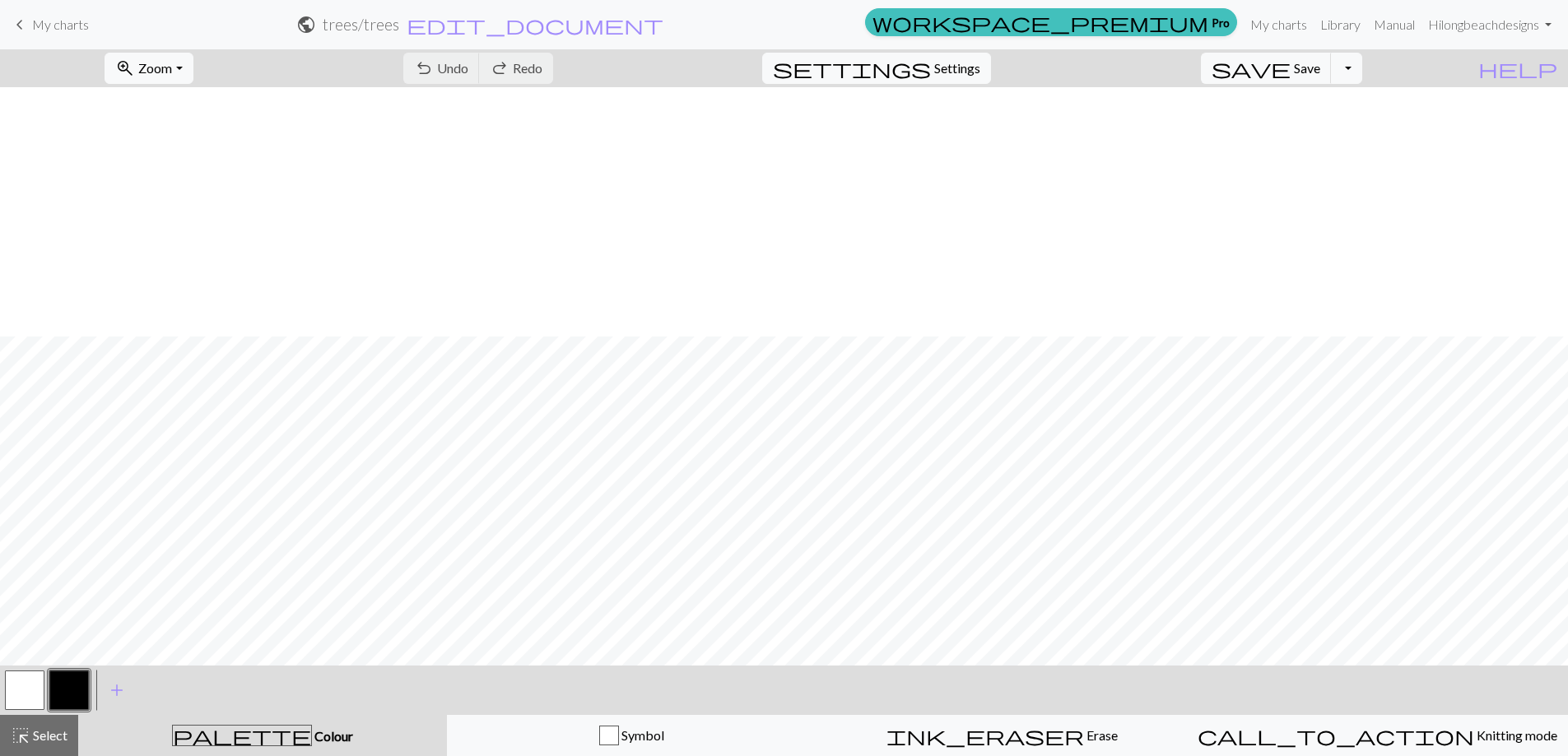
scroll to position [663, 0]
click at [27, 679] on button "button" at bounding box center [24, 690] width 39 height 39
click at [74, 692] on button "button" at bounding box center [70, 690] width 39 height 39
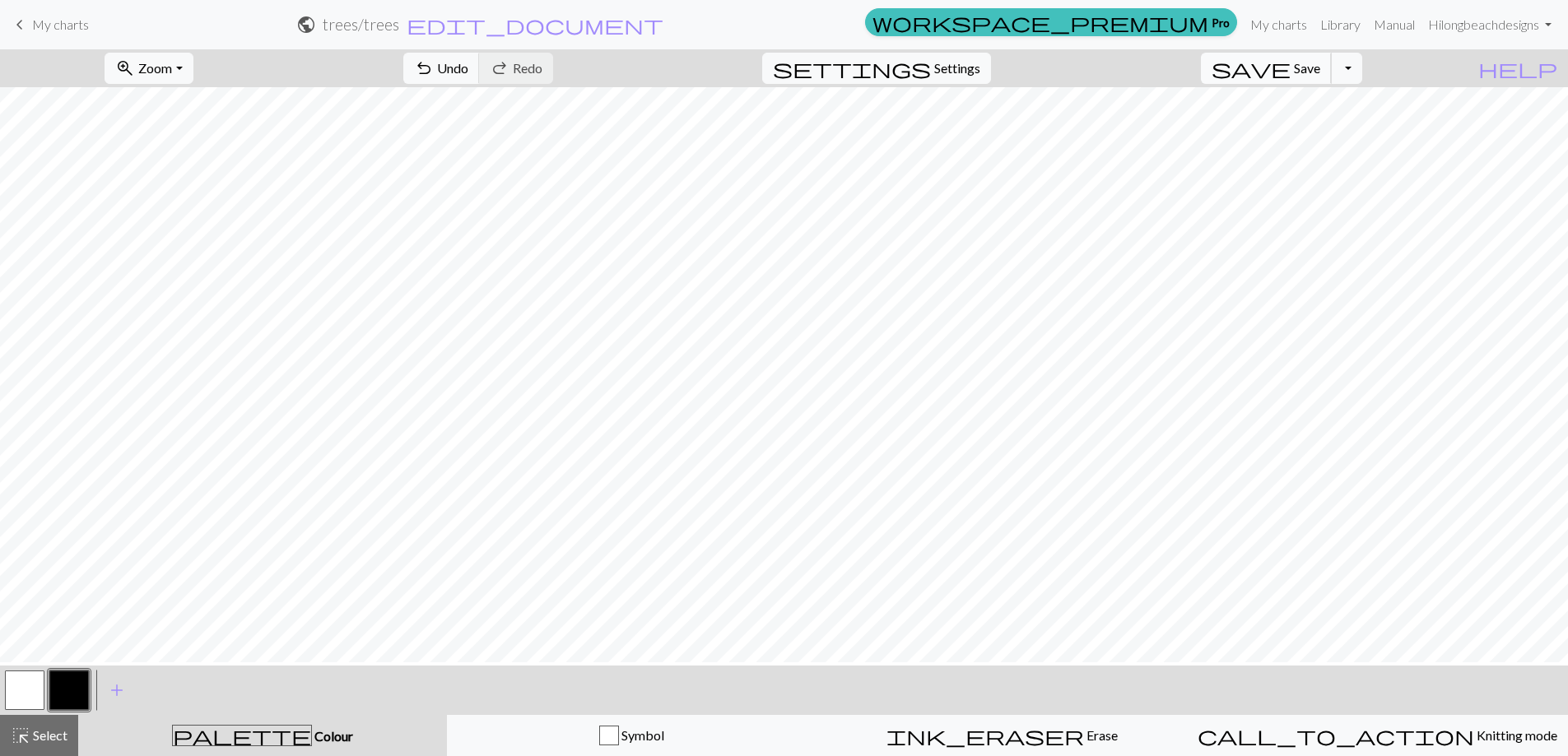
click at [1320, 72] on span "Save" at bounding box center [1307, 68] width 26 height 16
click at [1320, 76] on span "Save" at bounding box center [1307, 68] width 26 height 16
click at [1362, 76] on button "Toggle Dropdown" at bounding box center [1345, 68] width 31 height 31
click at [1336, 143] on button "save_alt Download" at bounding box center [1225, 135] width 272 height 26
click at [756, 60] on button "Download" at bounding box center [744, 53] width 80 height 31
